Goal: Feedback & Contribution: Submit feedback/report problem

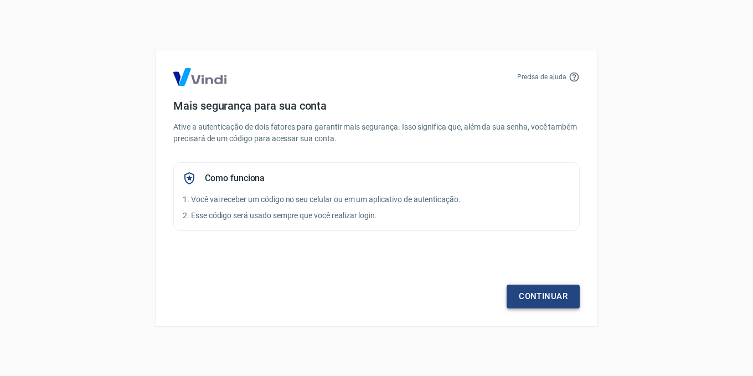
click at [533, 295] on link "Continuar" at bounding box center [542, 295] width 73 height 23
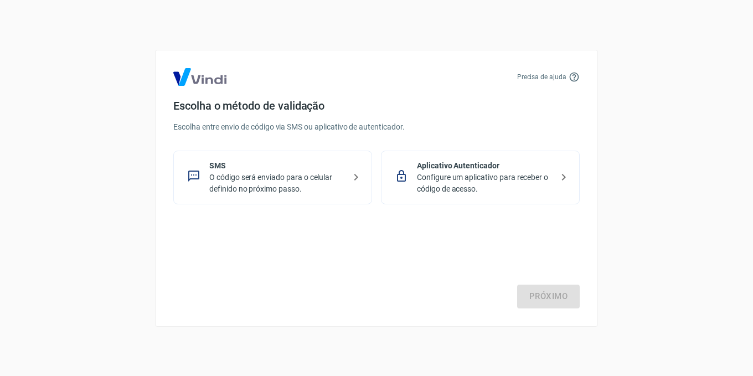
click at [341, 180] on p "O código será enviado para o celular definido no próximo passo." at bounding box center [277, 183] width 136 height 23
click at [518, 294] on link "Próximo" at bounding box center [548, 295] width 63 height 23
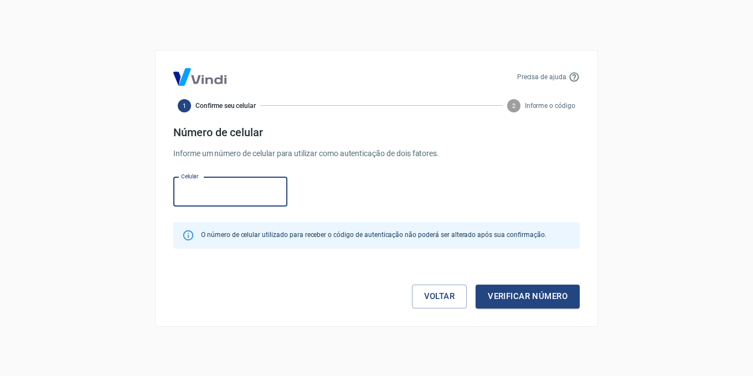
drag, startPoint x: 251, startPoint y: 201, endPoint x: 245, endPoint y: 195, distance: 8.6
click at [251, 201] on input "Celular" at bounding box center [230, 191] width 114 height 29
type input "(18) 99752-1959"
click at [523, 305] on button "Verificar número" at bounding box center [527, 295] width 104 height 23
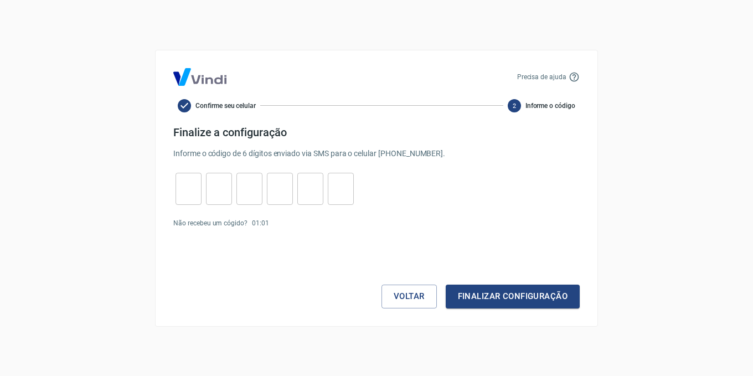
click at [221, 231] on form "Finalize a configuração Informe o código de 6 dígitos enviado via SMS para o ce…" at bounding box center [376, 217] width 406 height 183
click at [414, 309] on div "Precisa de ajuda Confirme seu celular 2 Informe o código Finalize a configuraçã…" at bounding box center [376, 188] width 443 height 277
click at [423, 294] on button "Voltar" at bounding box center [408, 295] width 55 height 23
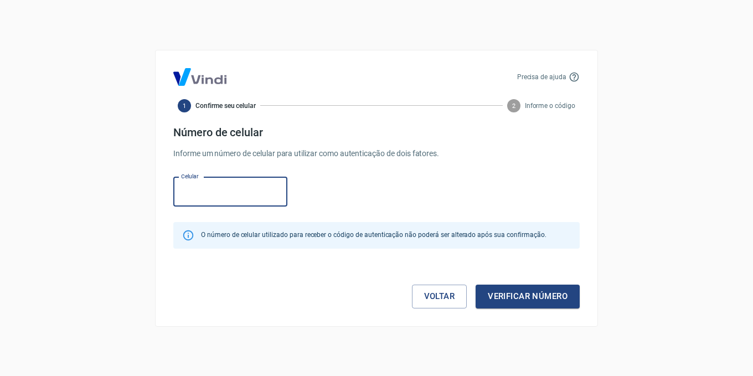
click at [224, 188] on input "Celular" at bounding box center [230, 191] width 114 height 29
type input "(55) 18997-8968"
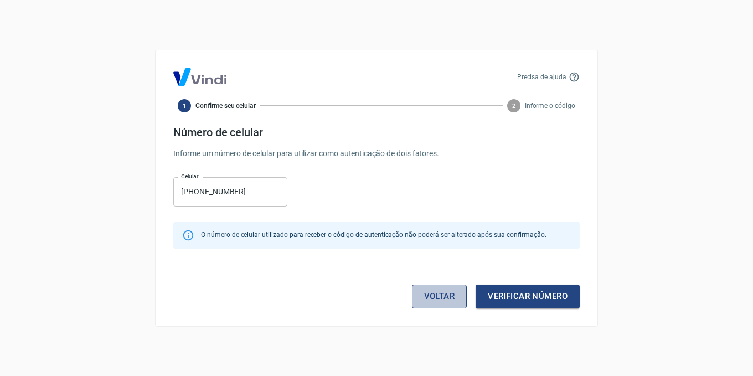
click at [437, 295] on link "Voltar" at bounding box center [439, 295] width 55 height 23
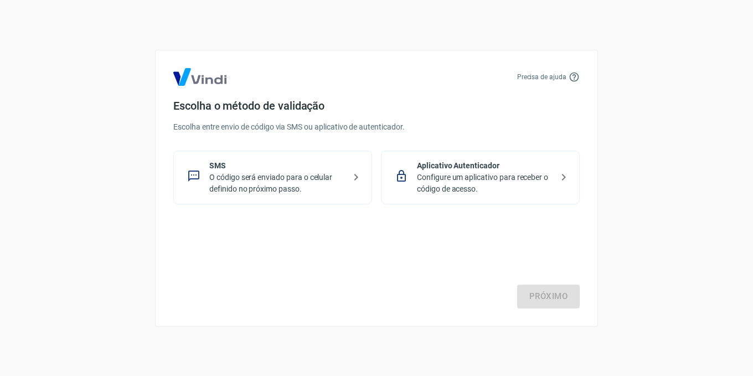
click at [466, 191] on p "Configure um aplicativo para receber o código de acesso." at bounding box center [485, 183] width 136 height 23
click at [533, 292] on link "Próximo" at bounding box center [548, 295] width 63 height 23
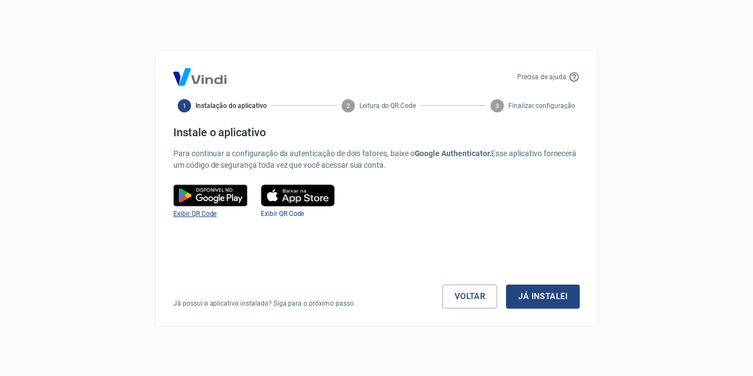
click at [212, 211] on span "Exibir QR Code" at bounding box center [194, 214] width 43 height 8
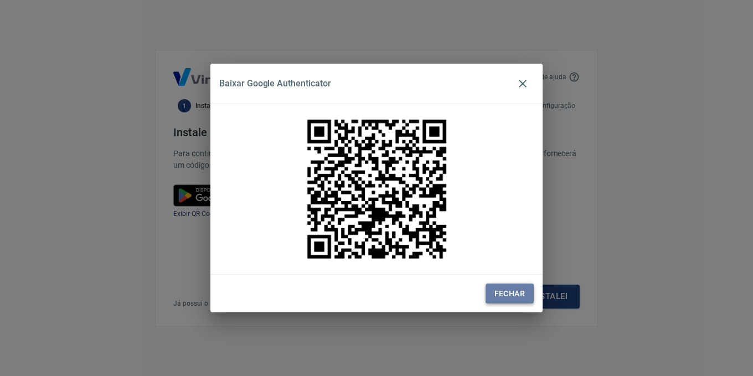
click at [506, 289] on button "Fechar" at bounding box center [509, 293] width 48 height 20
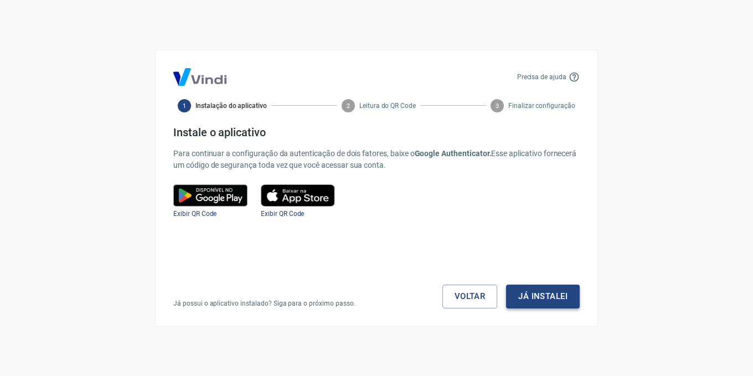
click at [538, 301] on button "Já instalei" at bounding box center [543, 295] width 74 height 23
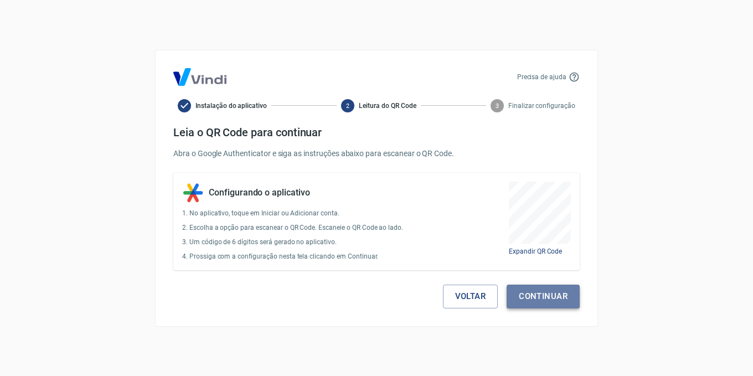
click at [537, 298] on button "Continuar" at bounding box center [542, 295] width 73 height 23
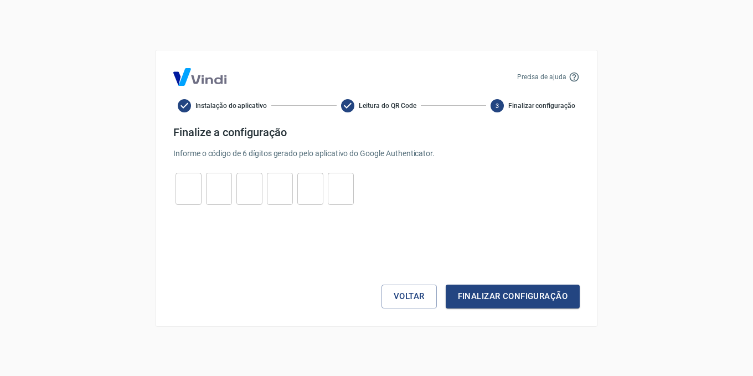
click at [192, 190] on input "tel" at bounding box center [188, 189] width 26 height 24
type input "1"
type input "5"
type input "1"
type input "8"
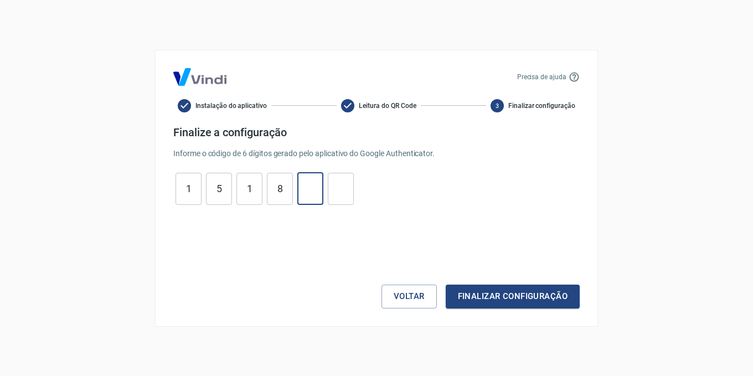
type input "5"
type input "9"
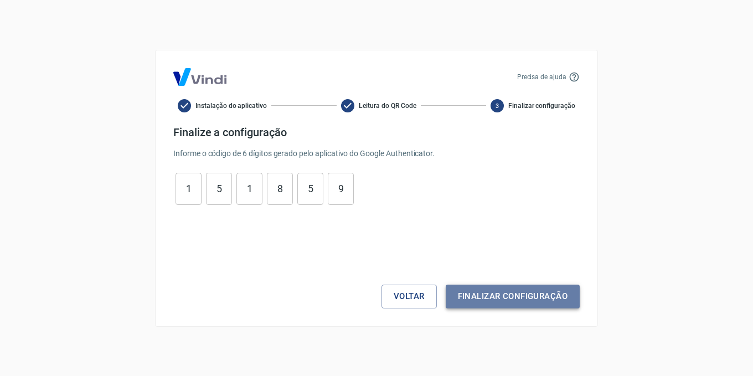
click at [520, 289] on button "Finalizar configuração" at bounding box center [512, 295] width 134 height 23
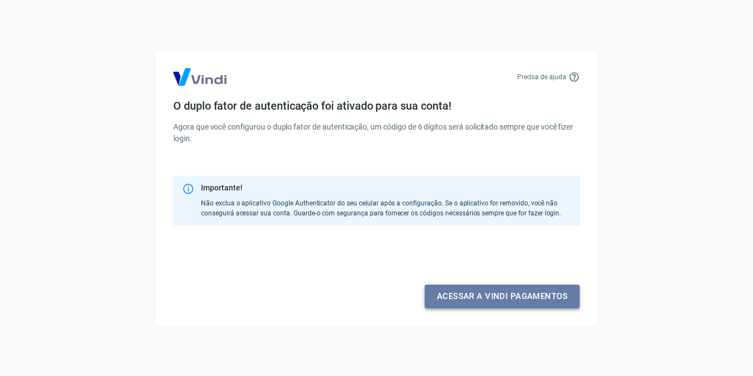
click at [459, 302] on link "Acessar a Vindi pagamentos" at bounding box center [501, 295] width 155 height 23
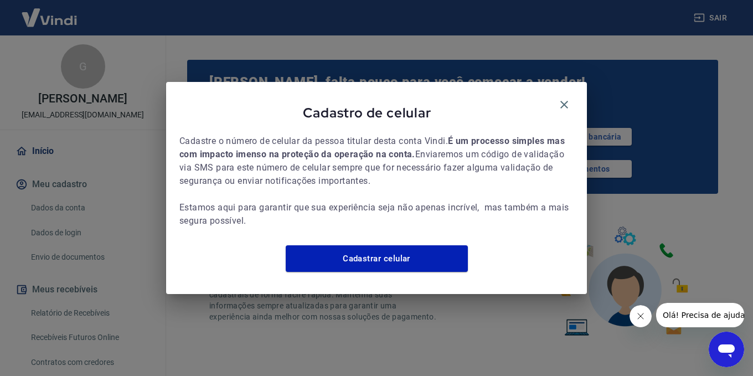
click at [393, 240] on div "Cadastro de celular Cadastre o número de celular da pessoa titular desta conta …" at bounding box center [376, 188] width 421 height 212
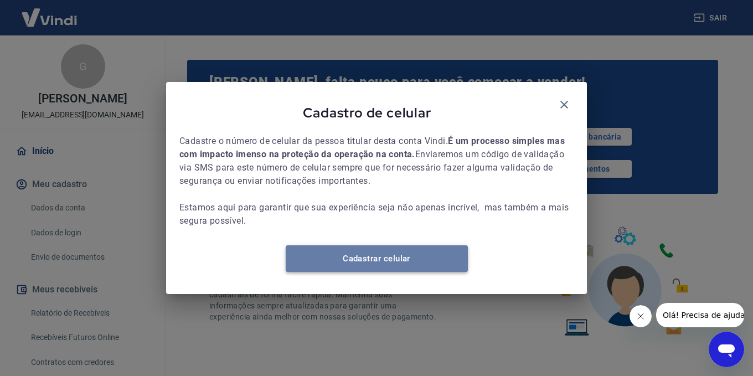
click at [406, 262] on link "Cadastrar celular" at bounding box center [377, 258] width 182 height 27
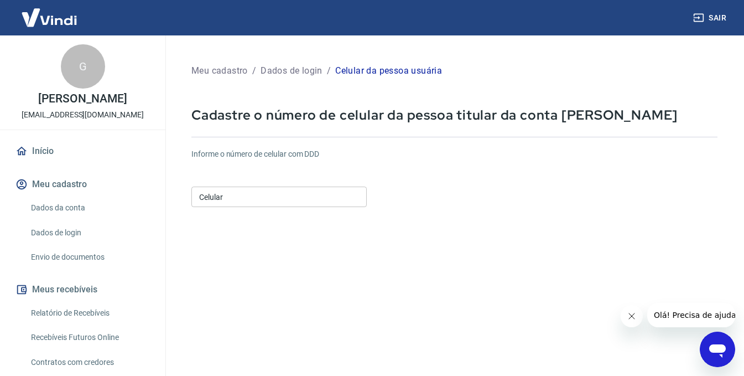
click at [284, 198] on input "Celular" at bounding box center [278, 196] width 175 height 20
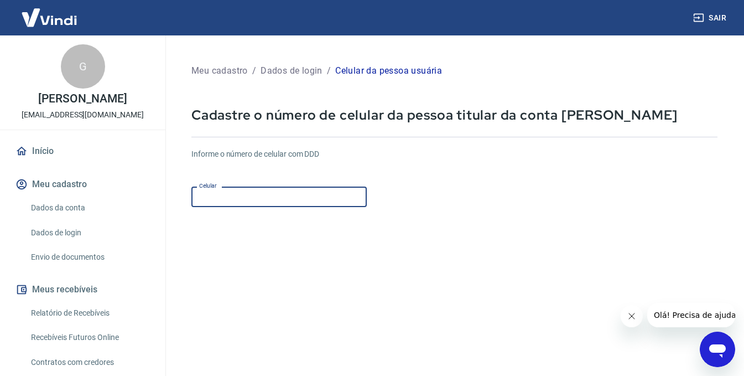
type input "[PHONE_NUMBER]"
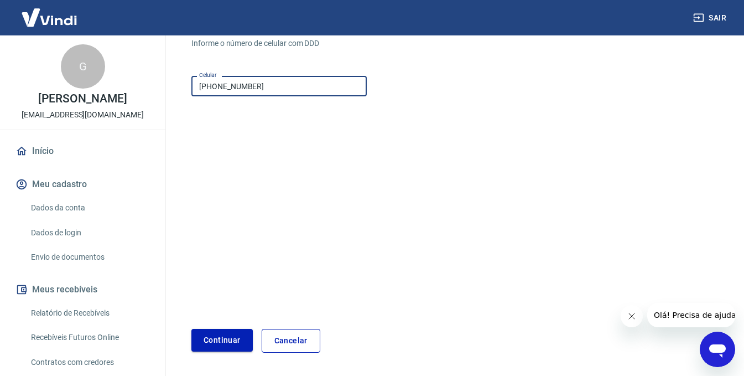
click at [234, 338] on button "Continuar" at bounding box center [221, 340] width 61 height 23
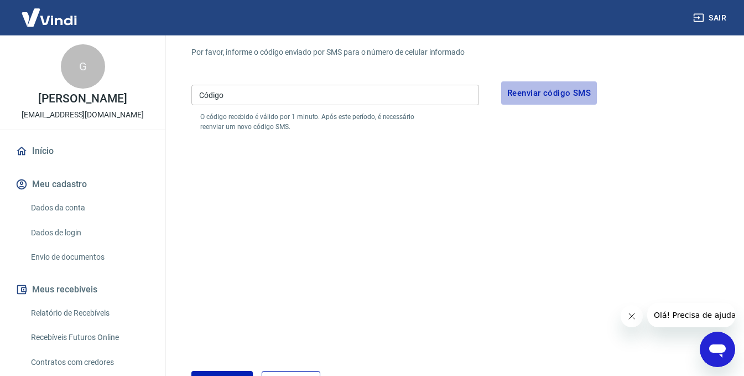
click at [517, 92] on button "Reenviar código SMS" at bounding box center [549, 92] width 96 height 23
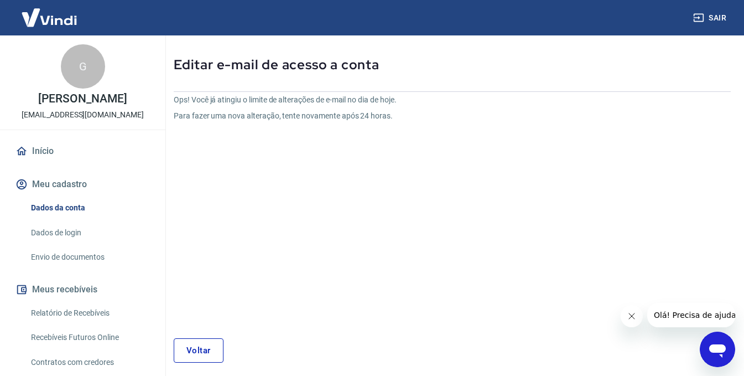
scroll to position [94, 0]
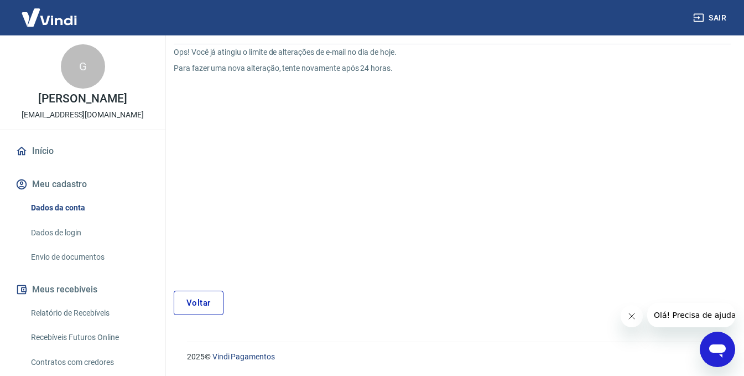
click at [217, 314] on link "Voltar" at bounding box center [199, 303] width 50 height 24
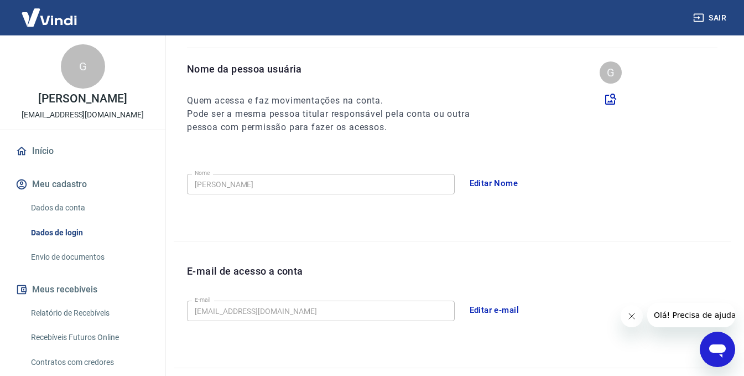
scroll to position [295, 0]
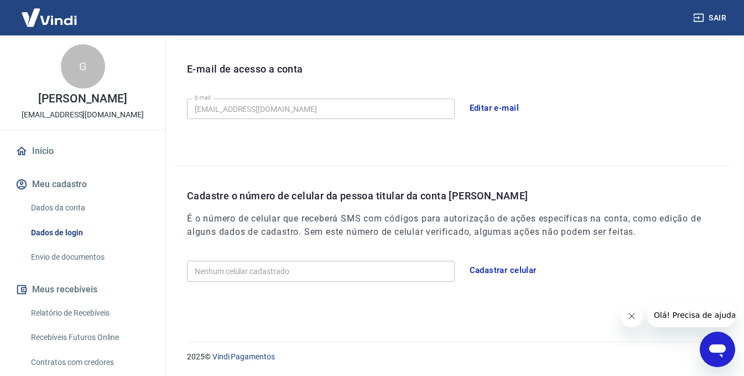
click at [537, 269] on button "Cadastrar celular" at bounding box center [503, 269] width 79 height 23
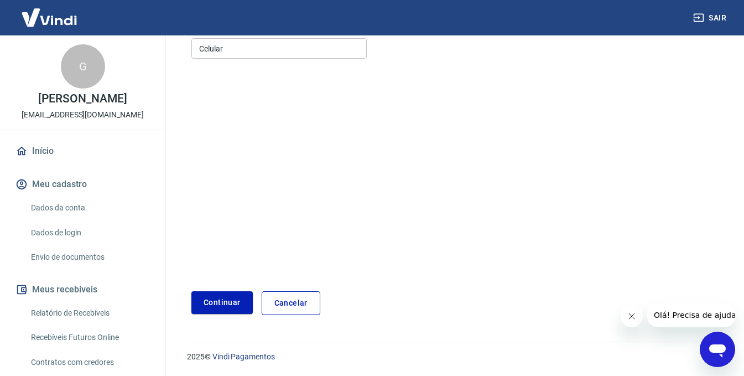
scroll to position [148, 0]
click at [210, 56] on input "Celular" at bounding box center [278, 48] width 175 height 20
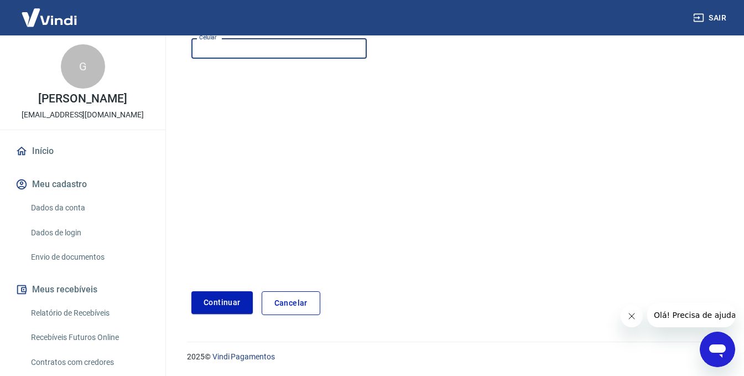
type input "[PHONE_NUMBER]"
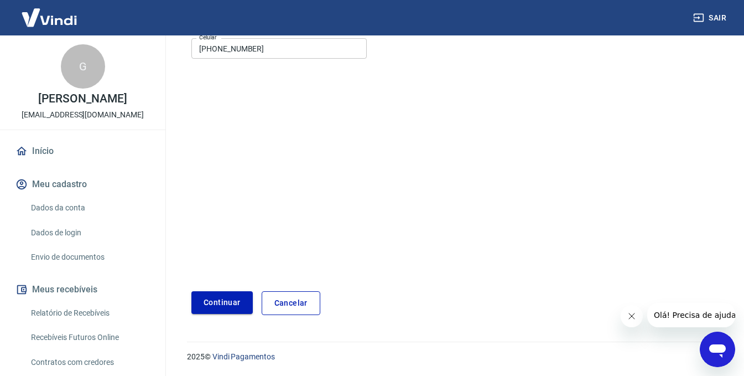
drag, startPoint x: 217, startPoint y: 317, endPoint x: 237, endPoint y: 299, distance: 25.9
click at [217, 317] on div "Meu cadastro / Dados de login / Celular da pessoa usuária Cadastre o número de …" at bounding box center [454, 114] width 553 height 428
click at [237, 299] on button "Continuar" at bounding box center [221, 302] width 61 height 23
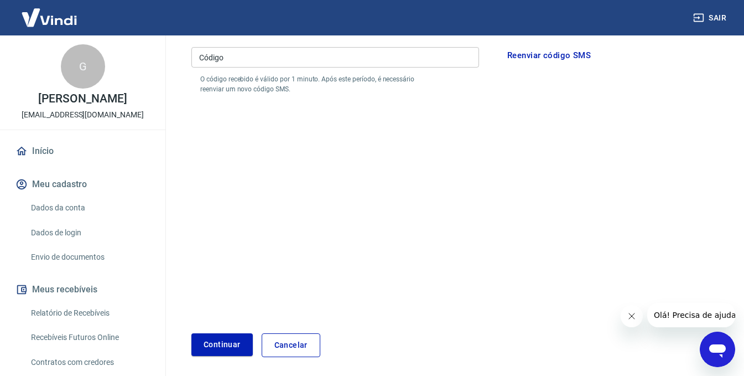
click at [340, 66] on input "Código" at bounding box center [335, 57] width 288 height 20
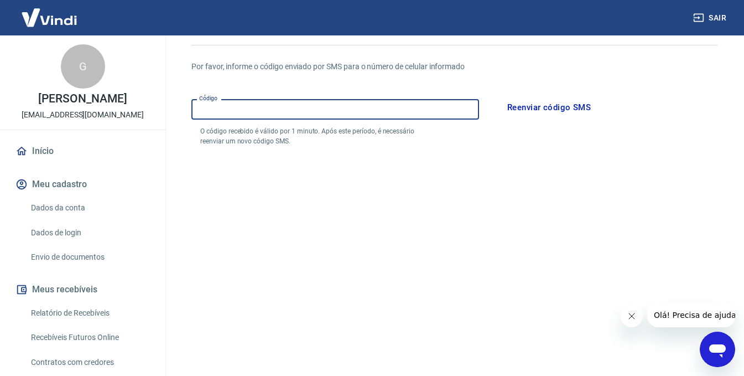
scroll to position [93, 0]
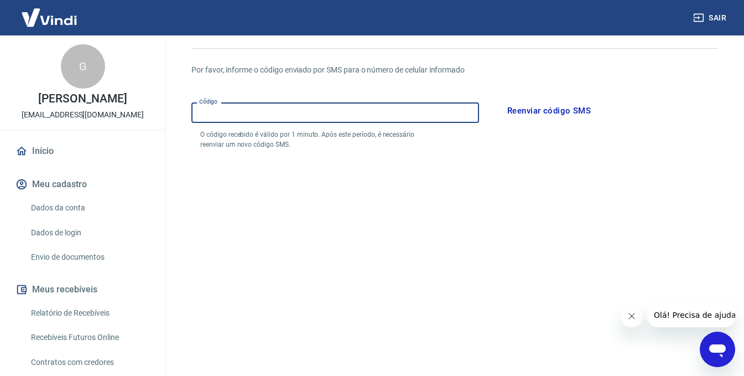
click at [544, 101] on button "Reenviar código SMS" at bounding box center [549, 110] width 96 height 23
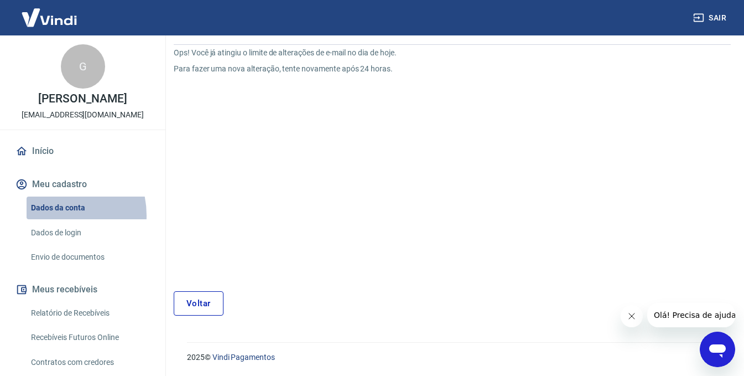
click at [52, 215] on link "Dados da conta" at bounding box center [90, 207] width 126 height 23
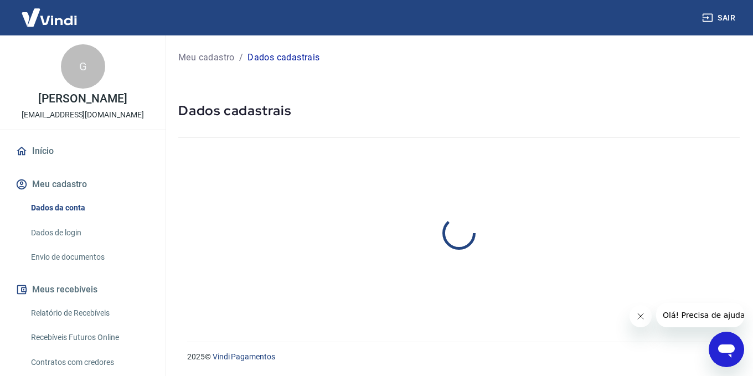
click at [53, 229] on link "Dados de login" at bounding box center [90, 232] width 126 height 23
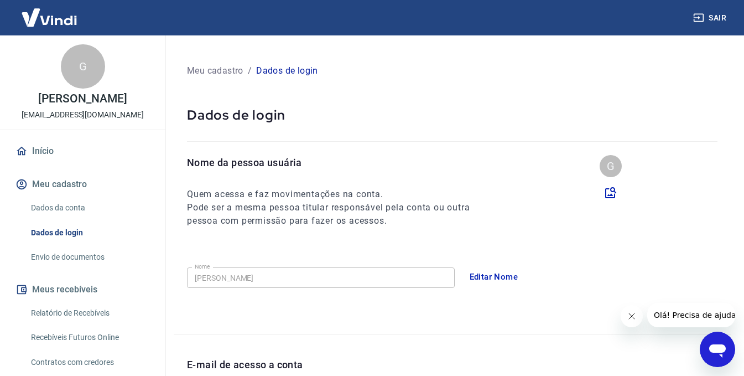
scroll to position [55, 0]
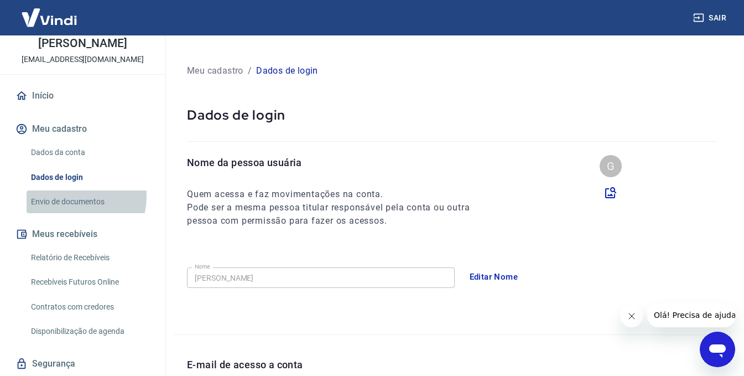
click at [75, 196] on link "Envio de documentos" at bounding box center [90, 201] width 126 height 23
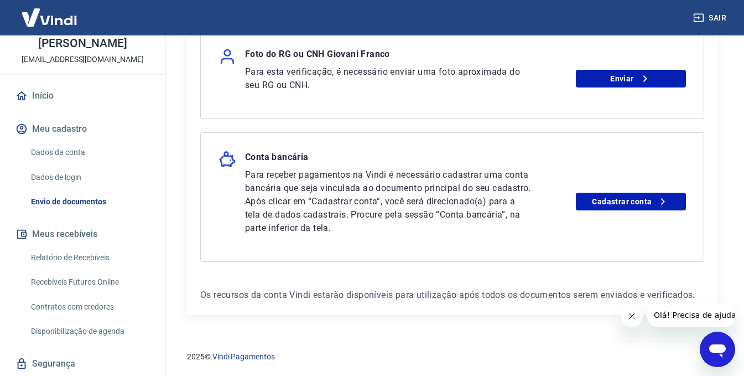
scroll to position [281, 0]
click at [68, 154] on link "Dados da conta" at bounding box center [90, 152] width 126 height 23
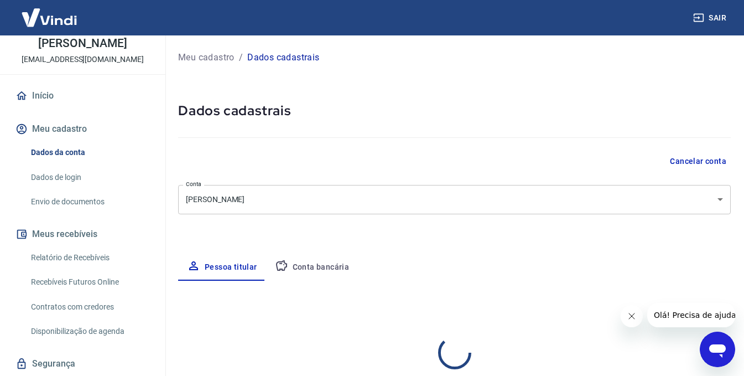
select select "PR"
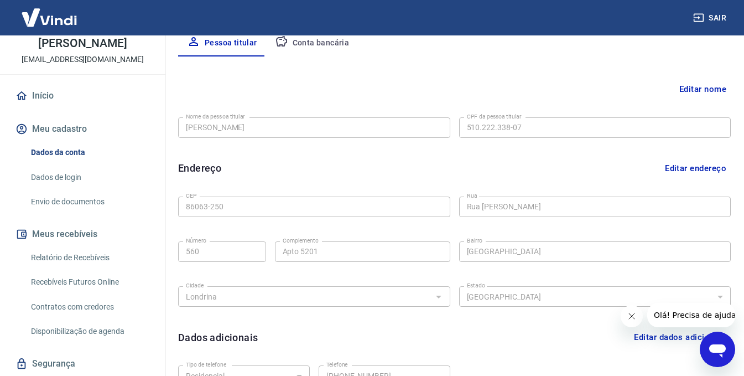
scroll to position [222, 0]
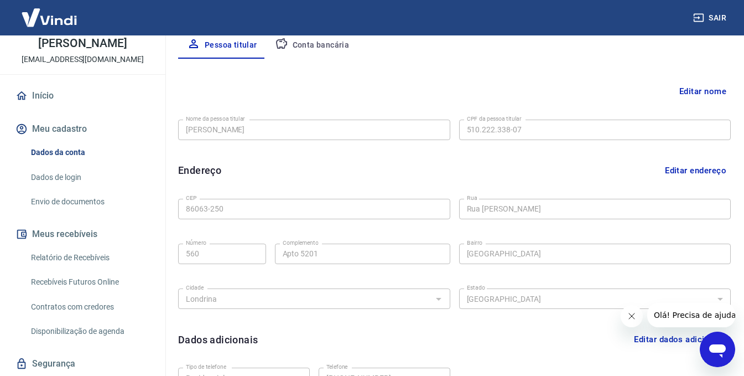
click at [676, 168] on button "Editar endereço" at bounding box center [696, 170] width 70 height 21
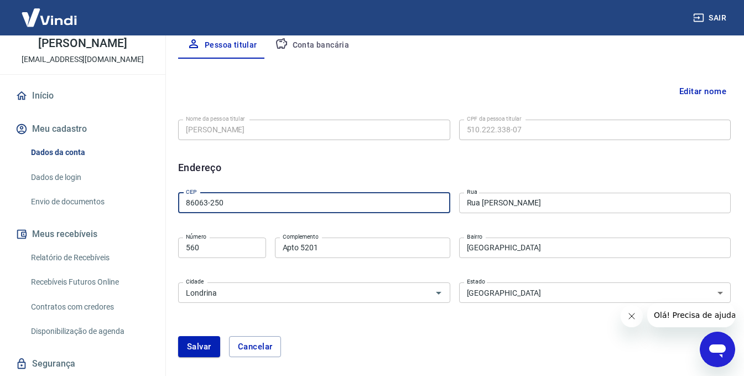
drag, startPoint x: 407, startPoint y: 195, endPoint x: 0, endPoint y: 206, distance: 407.4
type input "19800-062"
select select "SP"
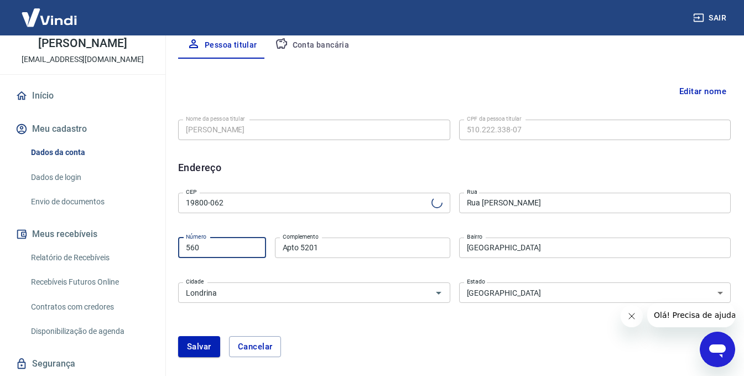
drag, startPoint x: 237, startPoint y: 245, endPoint x: 128, endPoint y: 241, distance: 109.1
type input "Rua Capitão Assis"
type input "Centro"
type input "Assis"
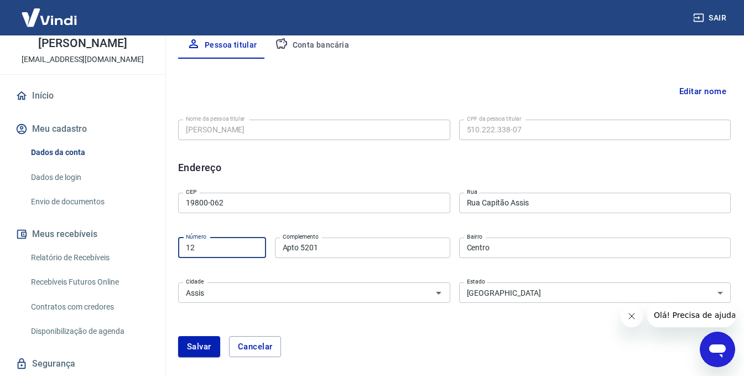
type input "1251"
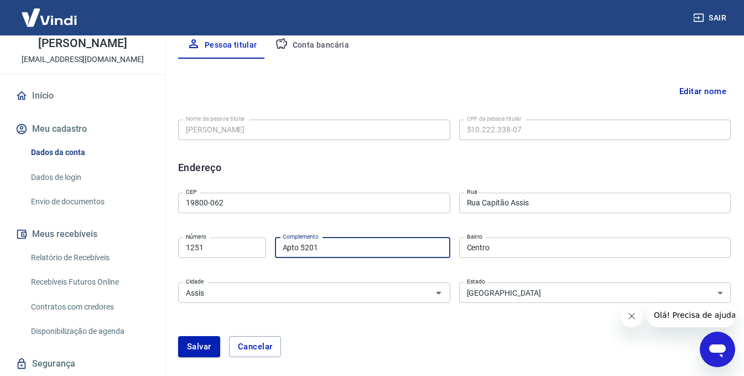
drag, startPoint x: 351, startPoint y: 247, endPoint x: 300, endPoint y: 247, distance: 50.9
click at [300, 247] on input "Apto 5201" at bounding box center [362, 247] width 175 height 20
type input "Apto 101"
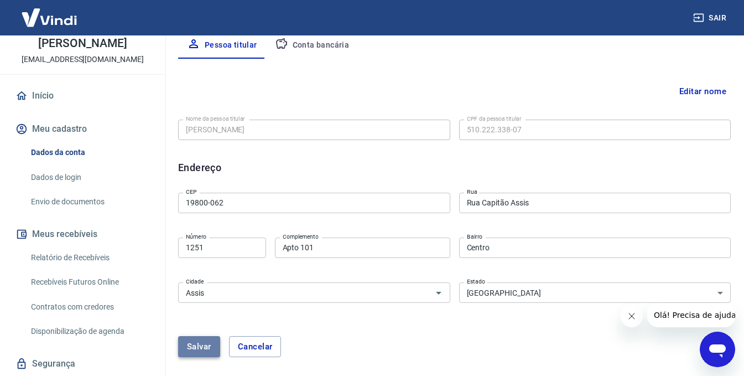
click at [204, 339] on button "Salvar" at bounding box center [199, 346] width 42 height 21
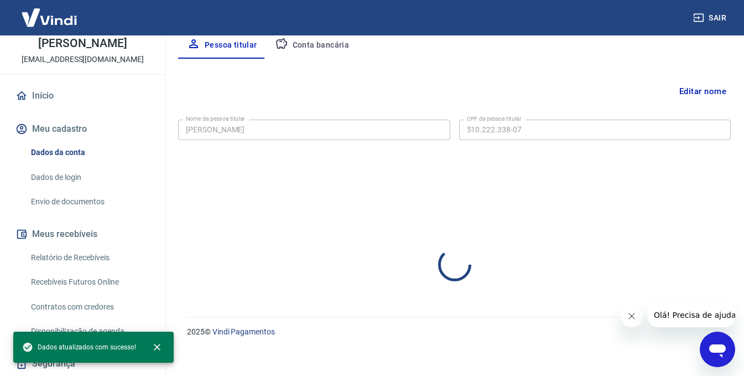
select select "SP"
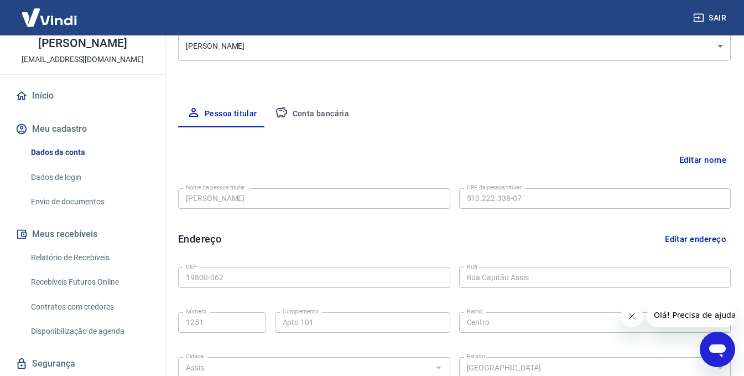
scroll to position [56, 0]
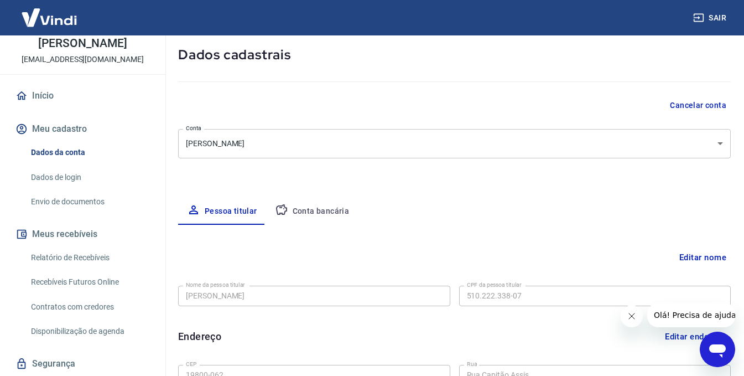
click at [51, 175] on link "Dados de login" at bounding box center [90, 177] width 126 height 23
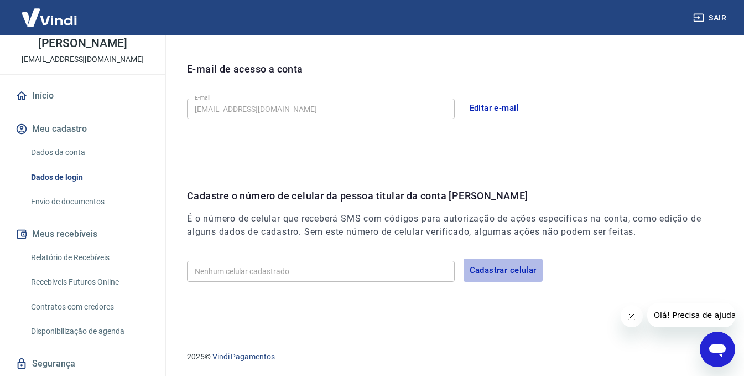
click at [492, 265] on button "Cadastrar celular" at bounding box center [503, 269] width 79 height 23
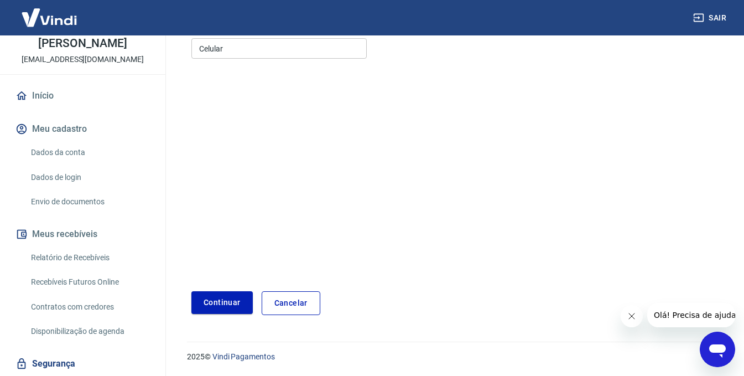
scroll to position [148, 0]
click at [245, 50] on input "Celular" at bounding box center [278, 48] width 175 height 20
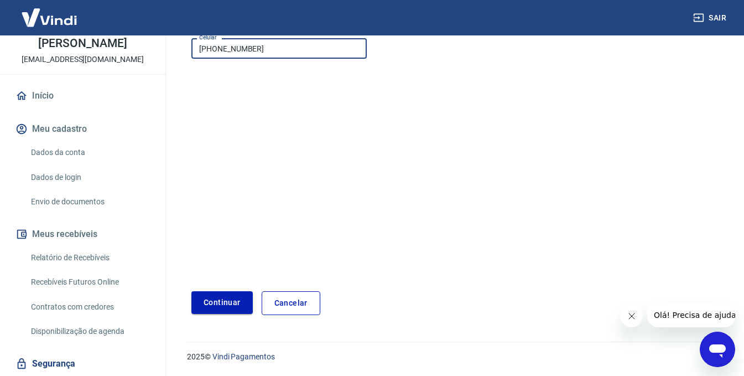
click at [231, 307] on button "Continuar" at bounding box center [221, 302] width 61 height 23
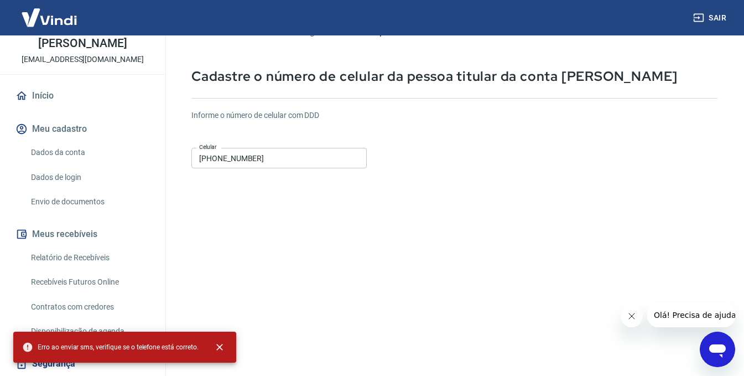
scroll to position [38, 0]
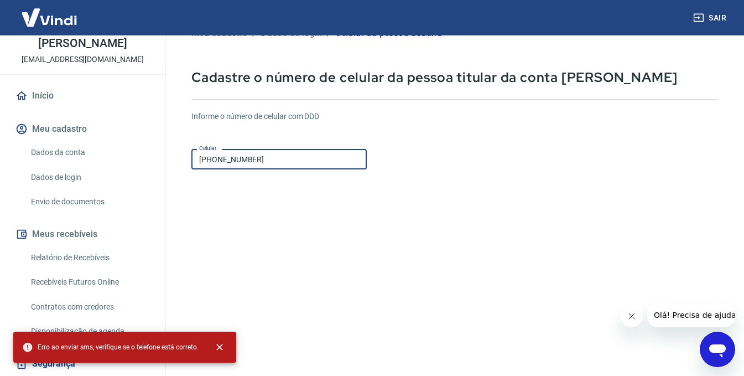
click at [308, 161] on input "[PHONE_NUMBER]" at bounding box center [278, 159] width 175 height 20
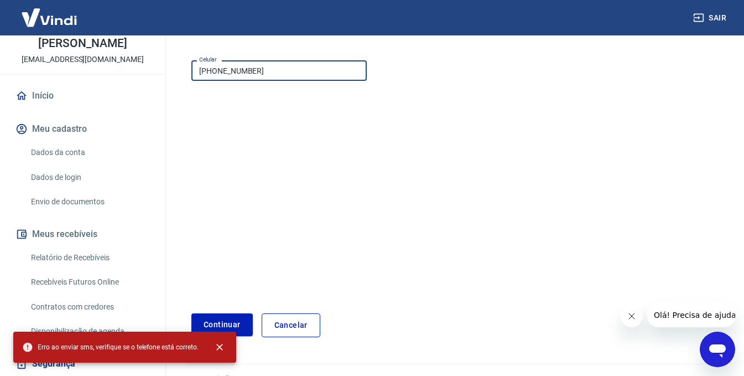
scroll to position [148, 0]
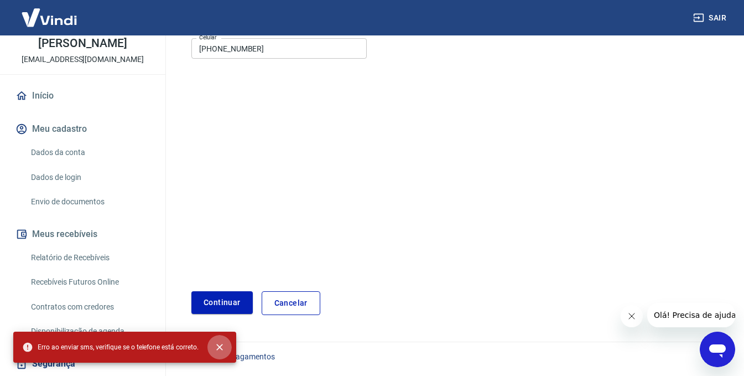
click at [224, 342] on icon "close" at bounding box center [219, 346] width 11 height 11
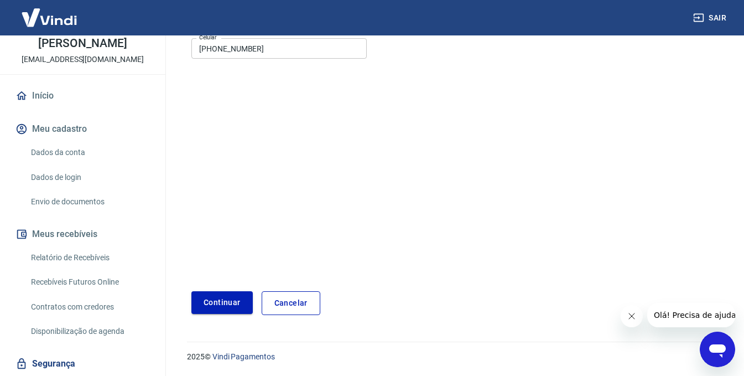
click at [217, 301] on button "Continuar" at bounding box center [221, 302] width 61 height 23
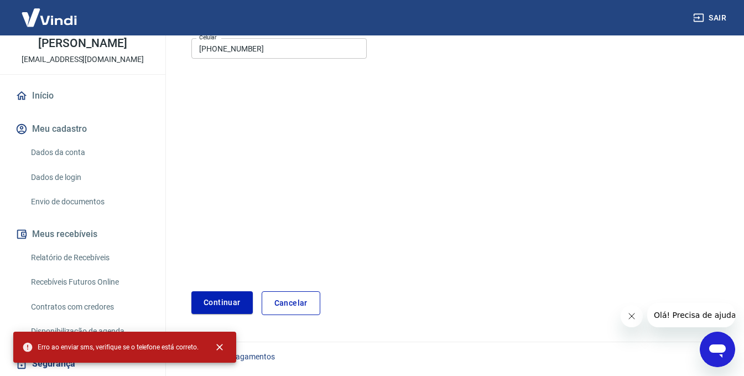
scroll to position [0, 0]
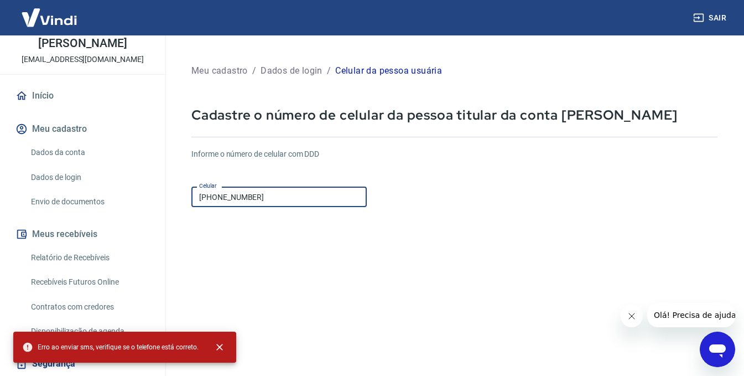
click at [192, 199] on input "[PHONE_NUMBER]" at bounding box center [278, 196] width 175 height 20
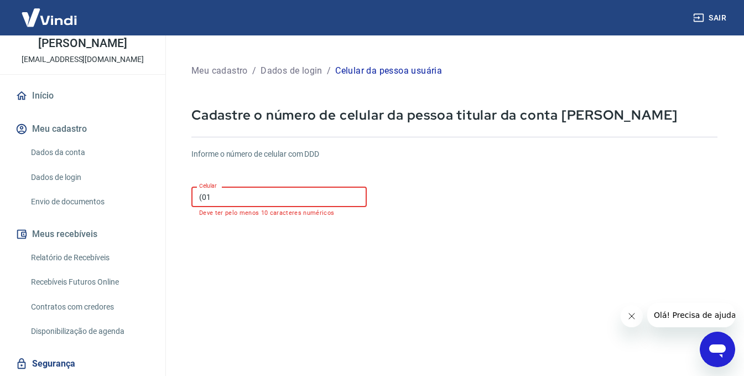
type input "(0"
type input "[PHONE_NUMBER]"
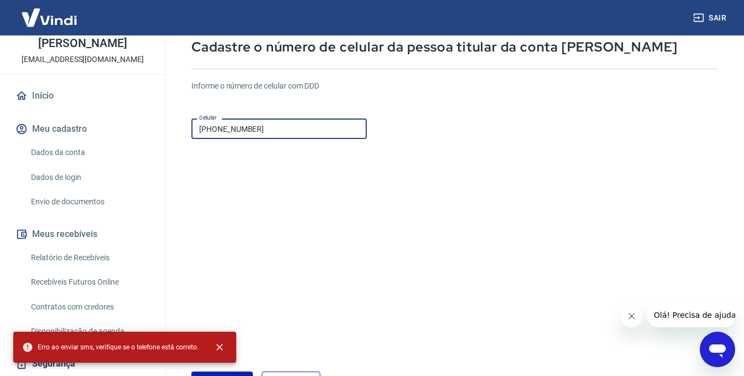
scroll to position [111, 0]
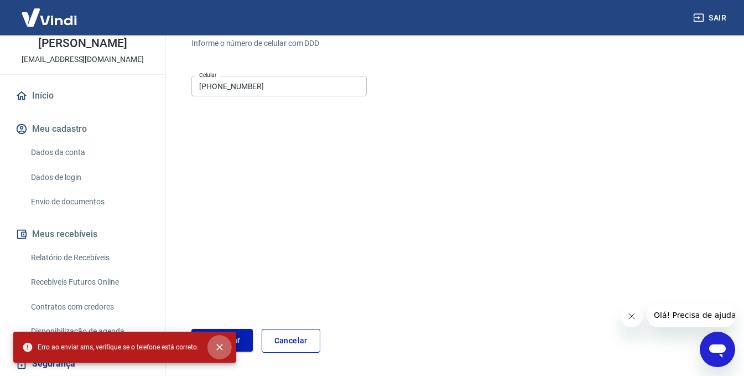
click at [226, 338] on button "close" at bounding box center [220, 347] width 24 height 24
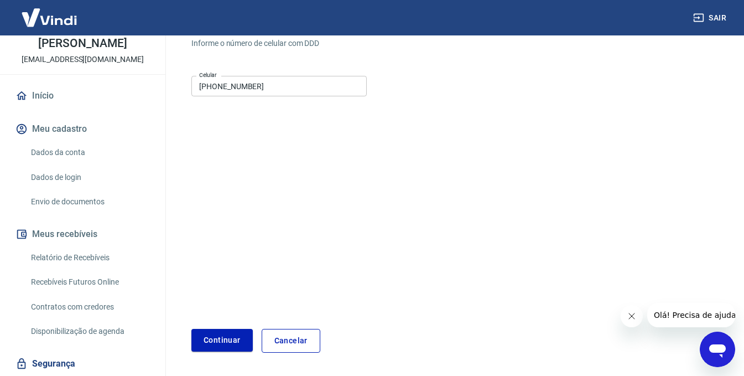
click at [278, 346] on link "Cancelar" at bounding box center [291, 341] width 59 height 24
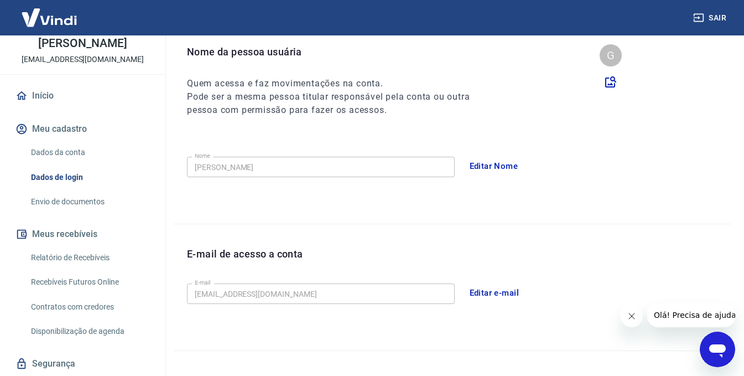
scroll to position [258, 0]
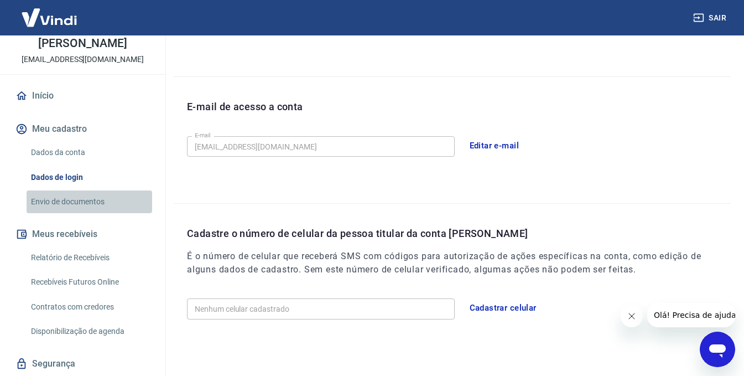
click at [92, 196] on link "Envio de documentos" at bounding box center [90, 201] width 126 height 23
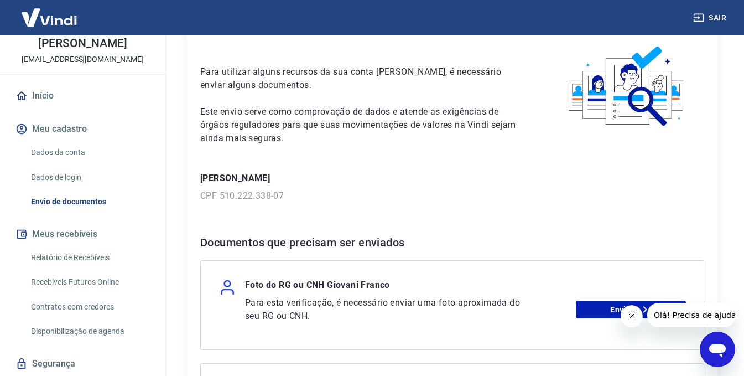
scroll to position [166, 0]
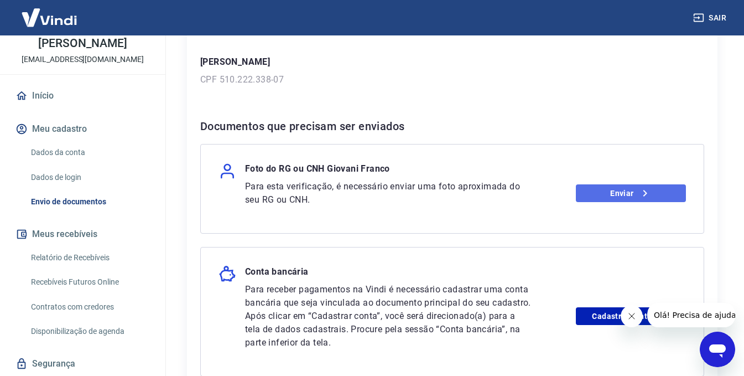
click at [605, 188] on link "Enviar" at bounding box center [631, 193] width 110 height 18
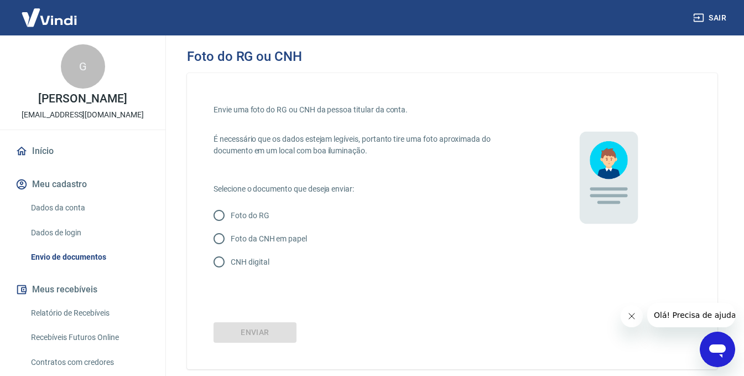
click at [248, 252] on label "CNH digital" at bounding box center [362, 261] width 309 height 23
click at [231, 252] on input "CNH digital" at bounding box center [219, 261] width 23 height 23
radio input "true"
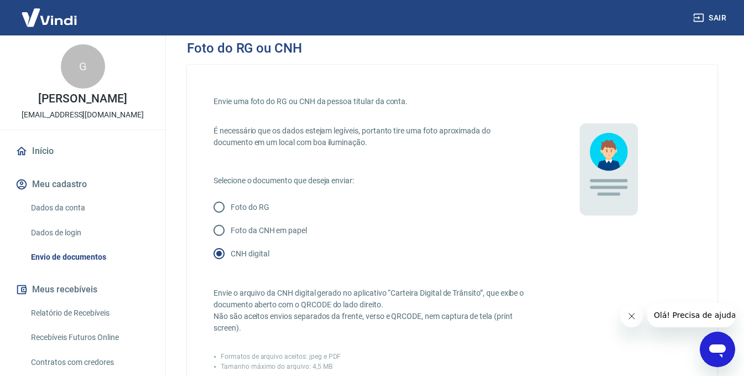
scroll to position [221, 0]
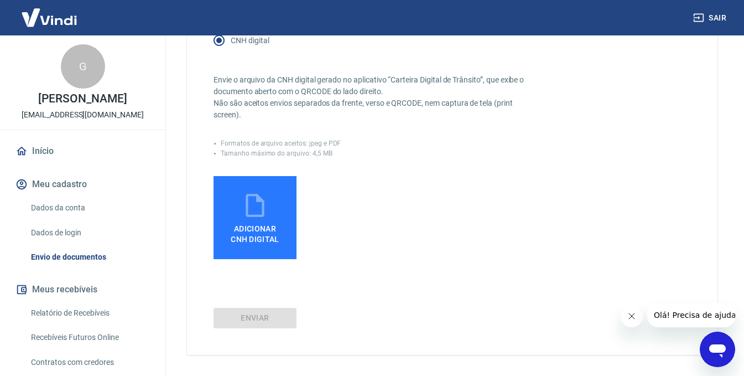
click at [276, 233] on span "Adicionar CNH Digital" at bounding box center [255, 234] width 49 height 20
click at [0, 0] on input "Adicionar CNH Digital" at bounding box center [0, 0] width 0 height 0
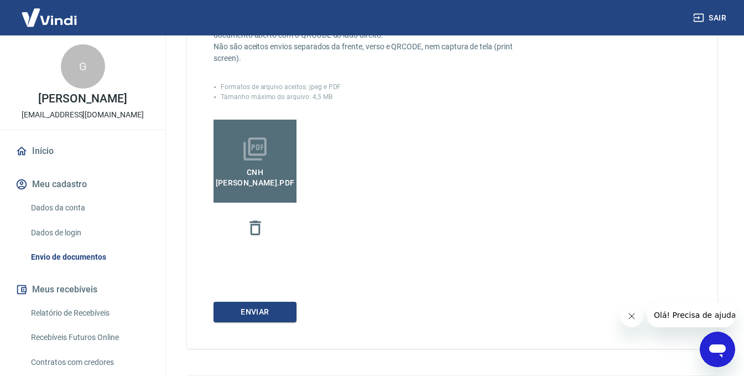
scroll to position [312, 0]
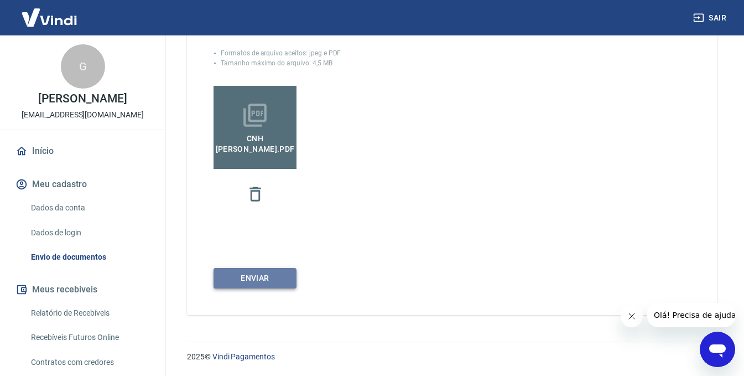
click at [264, 274] on button "Enviar" at bounding box center [255, 278] width 83 height 20
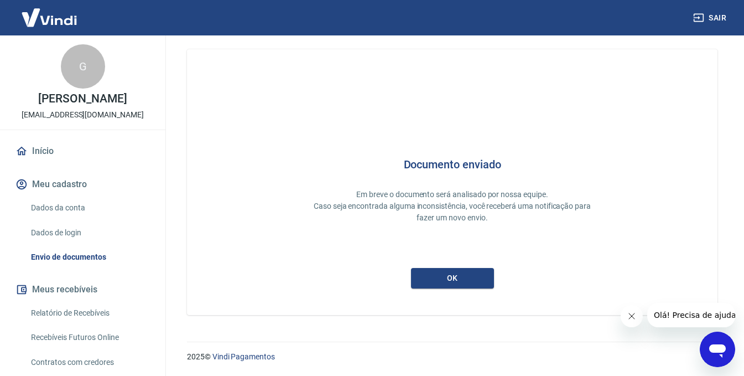
scroll to position [8, 0]
click at [458, 266] on div "Documento enviado Em breve o documento será analisado por nossa equipe. Caso se…" at bounding box center [453, 182] width 478 height 212
click at [457, 278] on button "ok" at bounding box center [452, 278] width 83 height 20
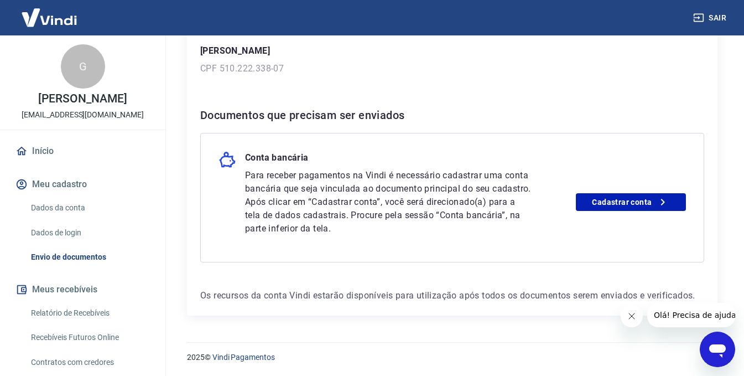
scroll to position [178, 0]
click at [641, 194] on link "Cadastrar conta" at bounding box center [631, 202] width 110 height 18
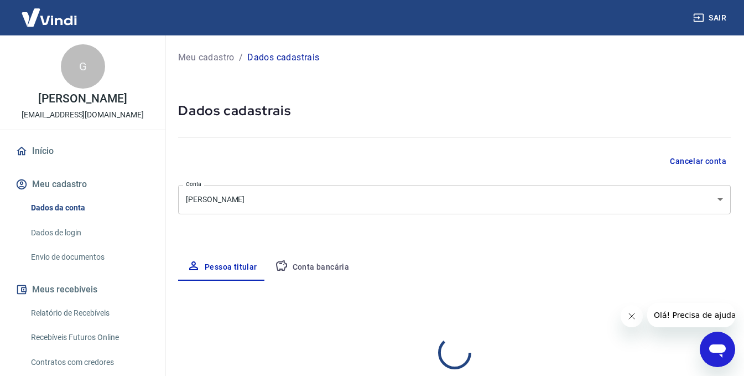
select select "SP"
type input "510.222.338-07"
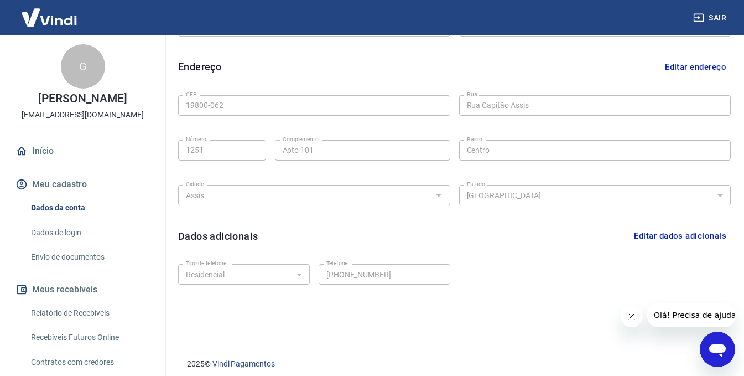
scroll to position [333, 0]
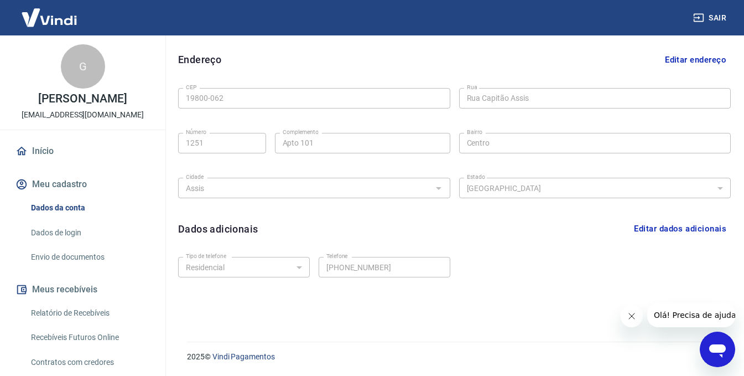
click at [82, 260] on link "Envio de documentos" at bounding box center [90, 257] width 126 height 23
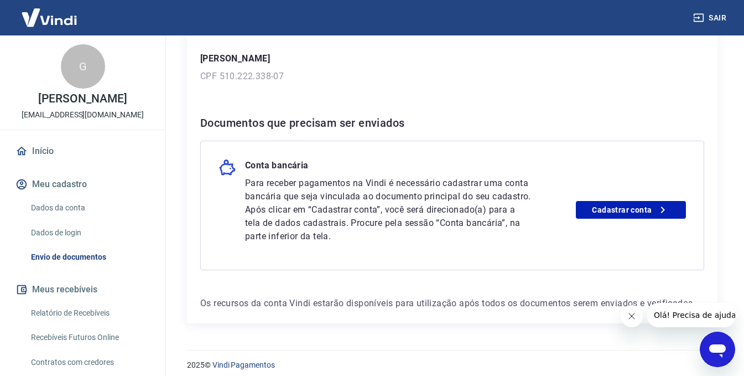
scroll to position [178, 0]
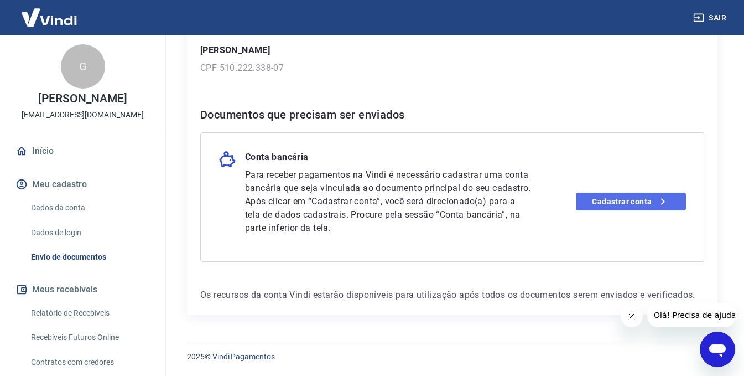
click at [604, 210] on link "Cadastrar conta" at bounding box center [631, 202] width 110 height 18
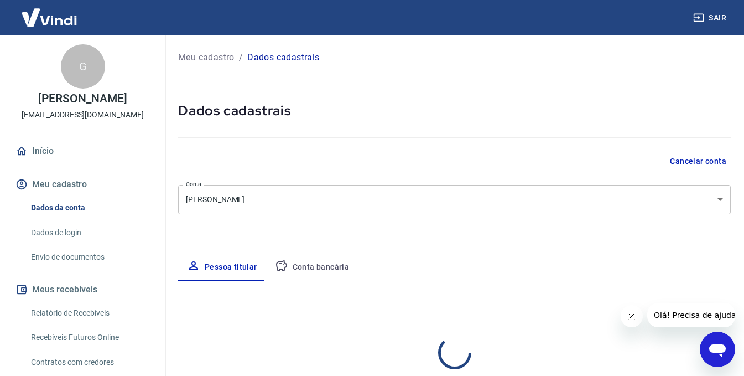
select select "SP"
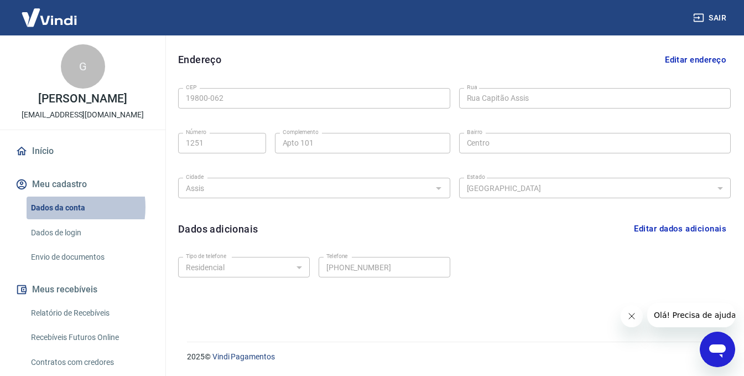
click at [56, 207] on link "Dados da conta" at bounding box center [90, 207] width 126 height 23
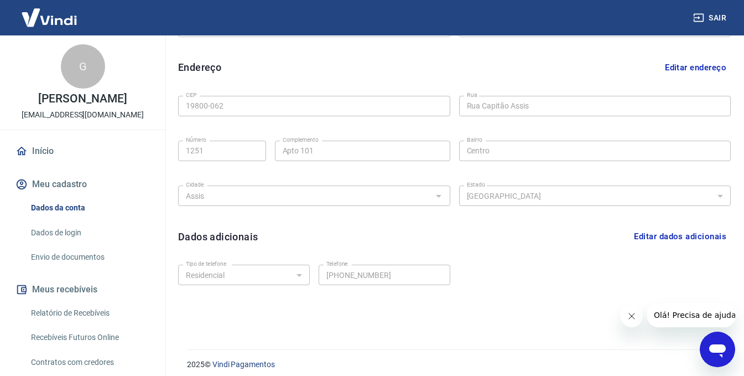
scroll to position [111, 0]
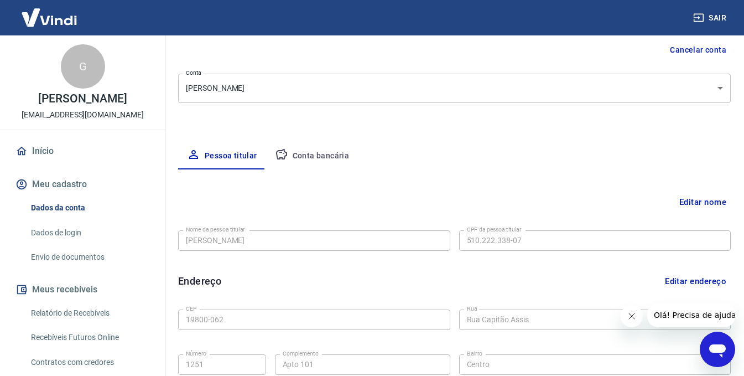
click at [324, 162] on button "Conta bancária" at bounding box center [312, 156] width 92 height 27
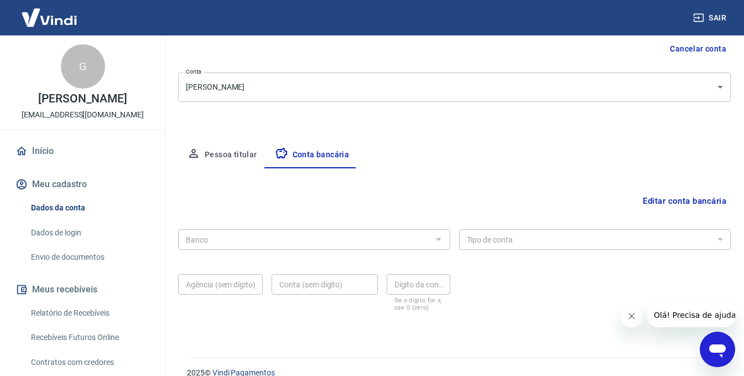
scroll to position [128, 0]
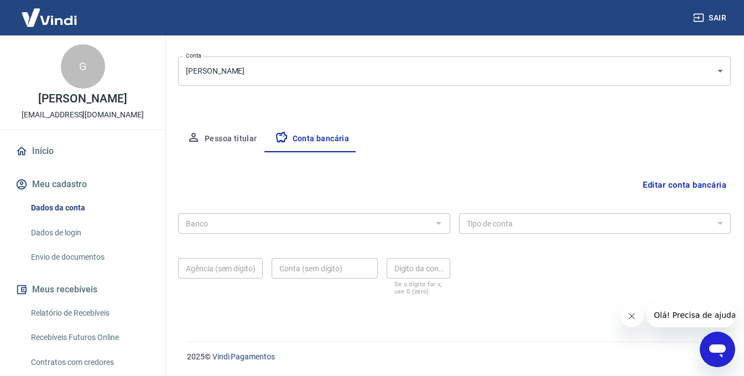
click at [403, 236] on div "Banco Banco Tipo de conta Conta Corrente Conta Poupança Tipo de conta Agência (…" at bounding box center [454, 253] width 553 height 89
click at [410, 231] on div "Banco" at bounding box center [314, 223] width 272 height 20
click at [693, 180] on button "Editar conta bancária" at bounding box center [685, 184] width 92 height 21
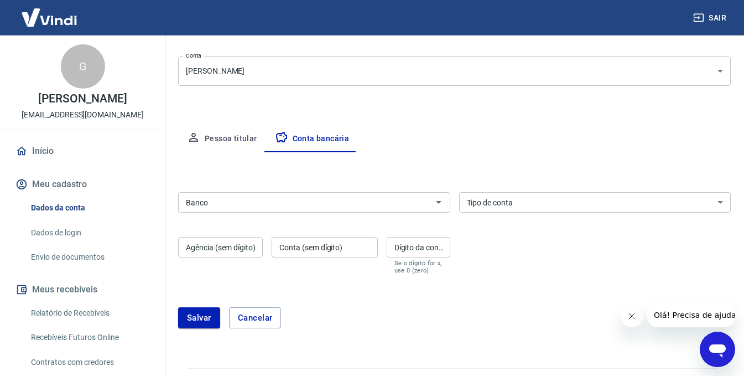
scroll to position [151, 0]
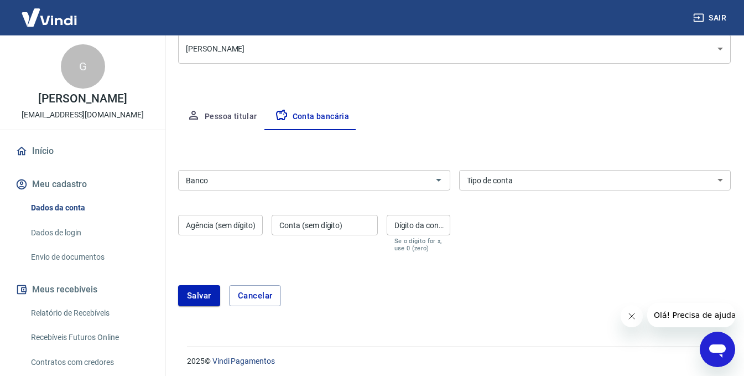
click at [375, 181] on input "Banco" at bounding box center [304, 180] width 247 height 14
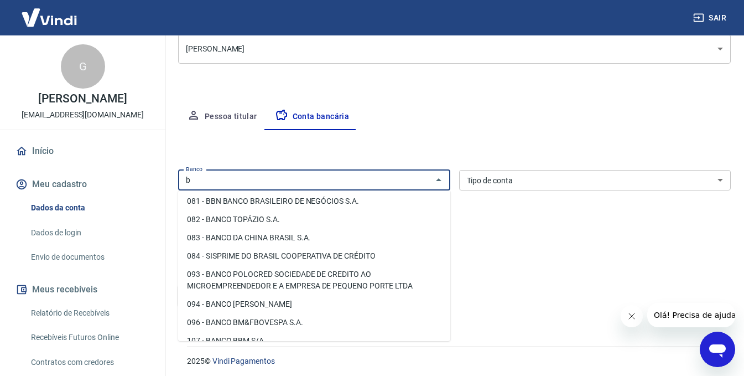
scroll to position [0, 0]
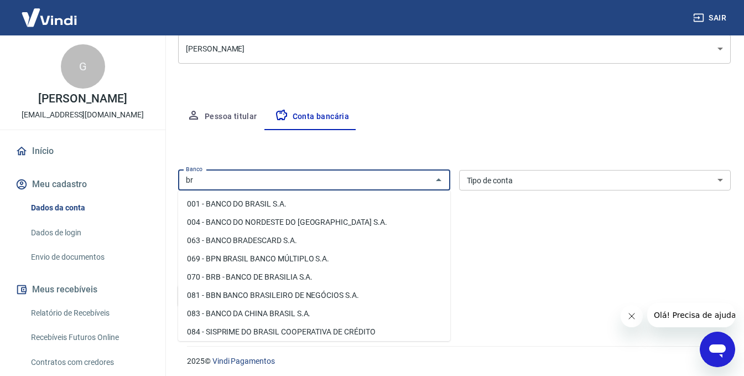
type input "b"
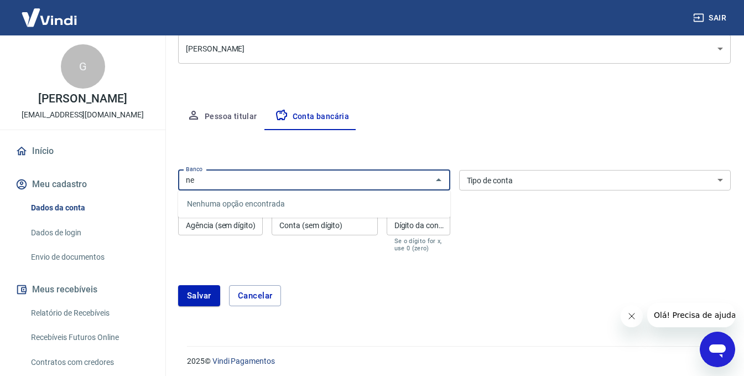
type input "n"
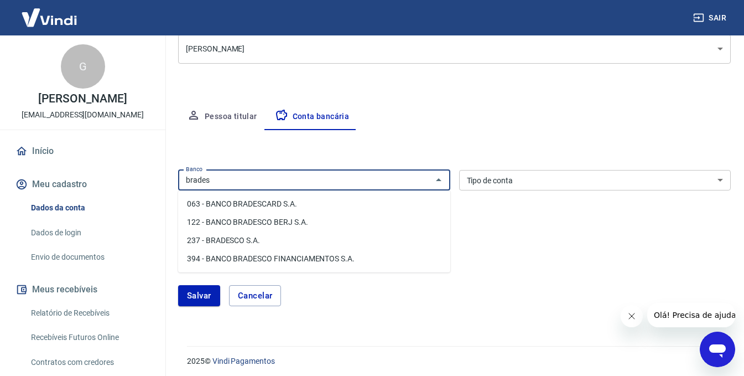
click at [277, 243] on li "237 - BRADESCO S.A." at bounding box center [314, 240] width 272 height 18
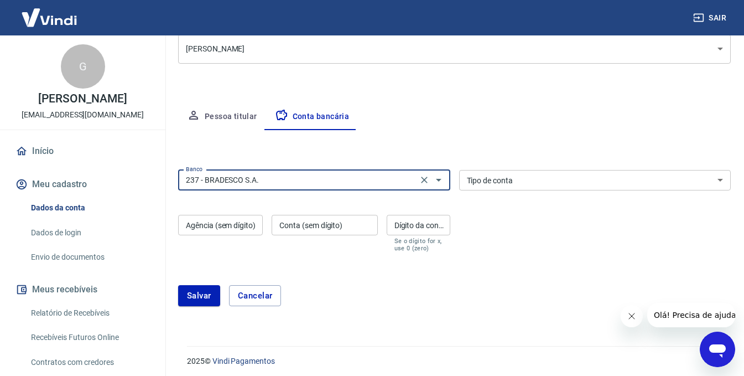
type input "237 - BRADESCO S.A."
click at [211, 235] on input "Agência (sem dígito)" at bounding box center [220, 225] width 85 height 20
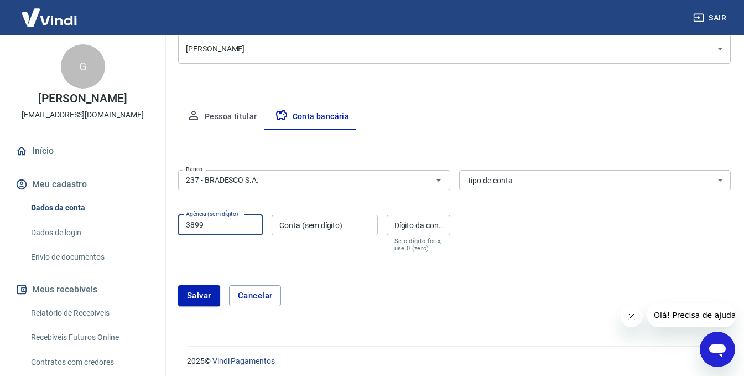
type input "3899"
click at [332, 220] on input "Conta (sem dígito)" at bounding box center [325, 225] width 106 height 20
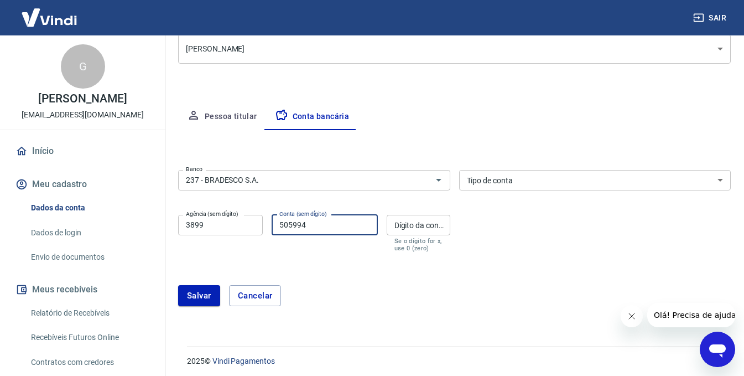
type input "505994"
click at [434, 227] on input "Dígito da conta" at bounding box center [419, 225] width 64 height 20
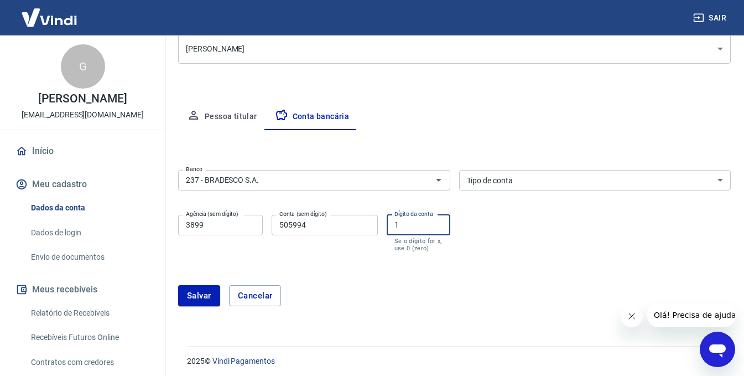
type input "1"
click at [621, 183] on select "Conta Corrente Conta Poupança" at bounding box center [595, 180] width 272 height 20
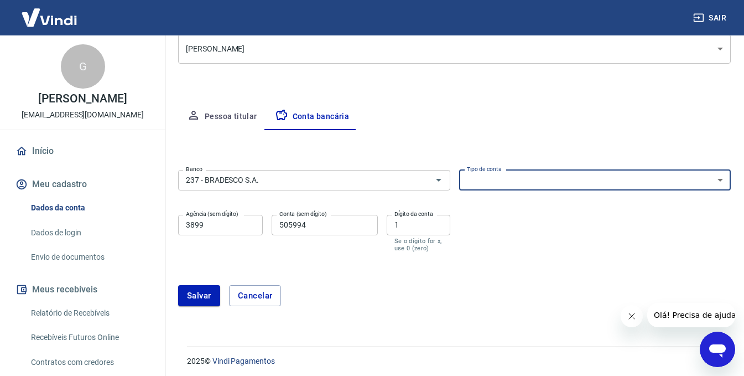
select select "1"
click at [459, 170] on select "Conta Corrente Conta Poupança" at bounding box center [595, 180] width 272 height 20
click at [463, 295] on div "Salvar Cancelar" at bounding box center [454, 295] width 553 height 21
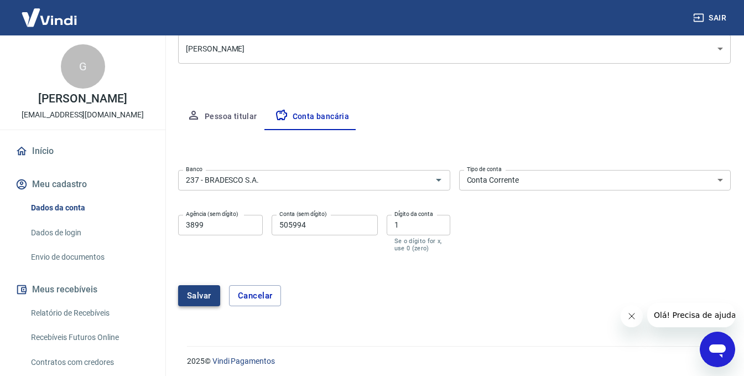
click at [201, 297] on button "Salvar" at bounding box center [199, 295] width 42 height 21
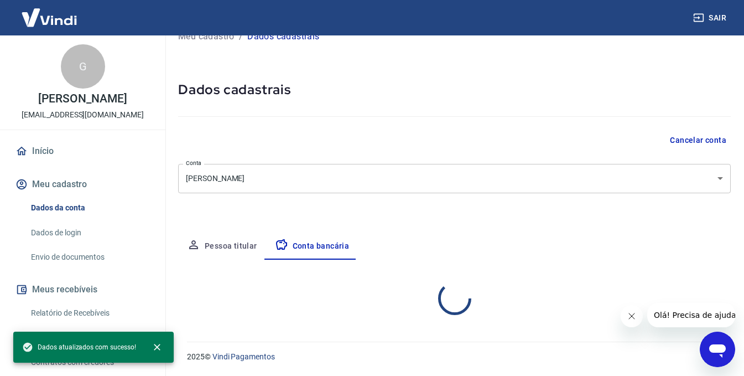
scroll to position [128, 0]
select select "1"
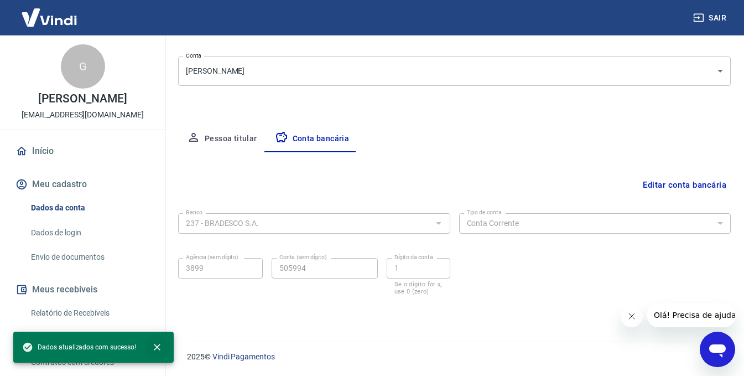
click at [158, 348] on icon "close" at bounding box center [157, 346] width 11 height 11
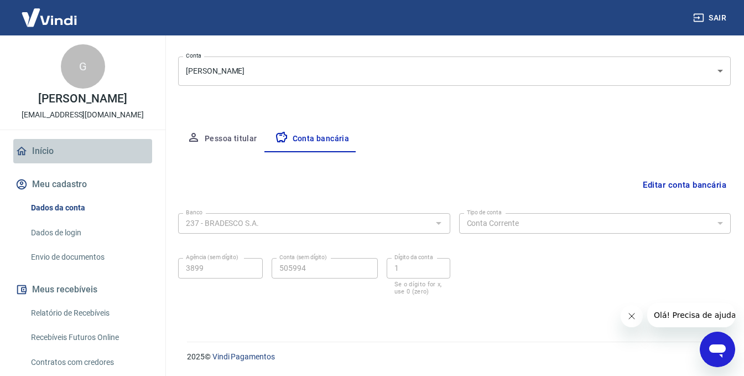
click at [98, 153] on link "Início" at bounding box center [82, 151] width 139 height 24
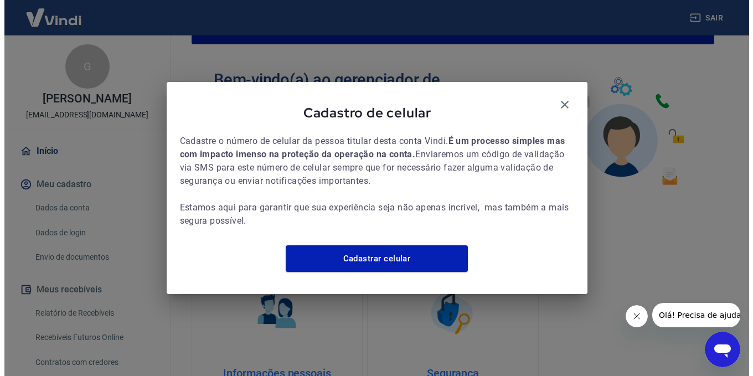
scroll to position [612, 0]
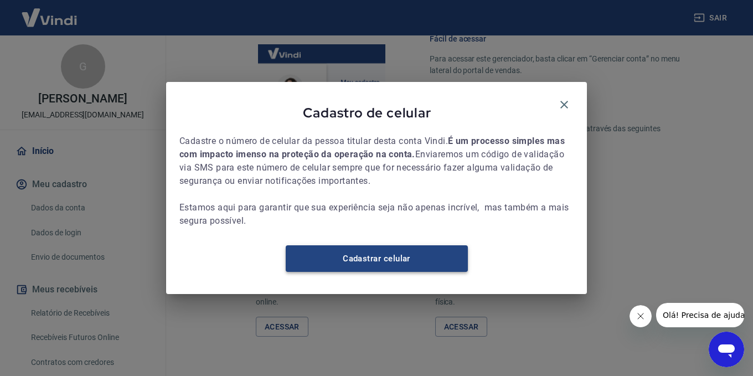
click at [381, 263] on link "Cadastrar celular" at bounding box center [377, 258] width 182 height 27
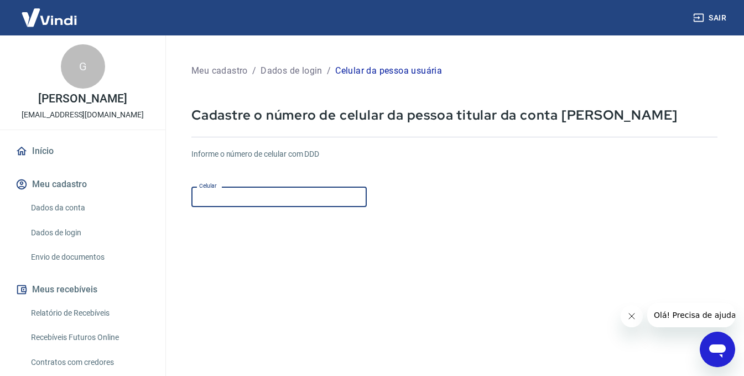
click at [289, 200] on input "Celular" at bounding box center [278, 196] width 175 height 20
type input "[PHONE_NUMBER]"
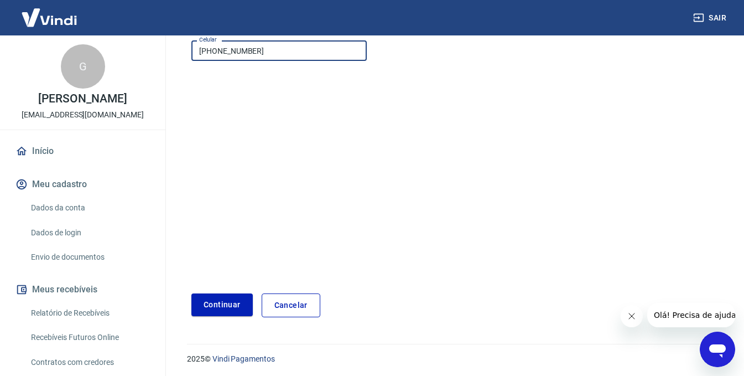
scroll to position [148, 0]
click at [233, 311] on button "Continuar" at bounding box center [221, 302] width 61 height 23
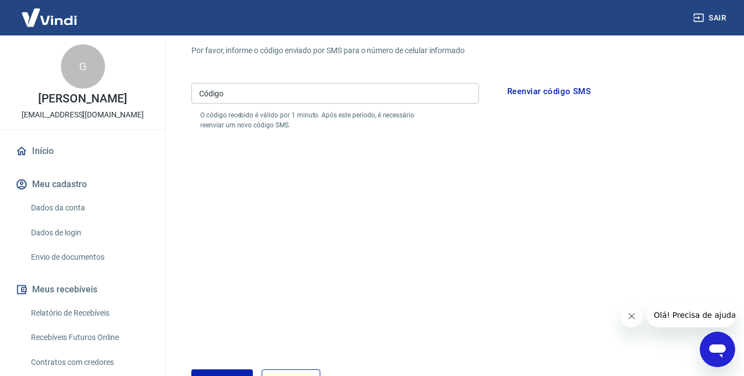
scroll to position [38, 0]
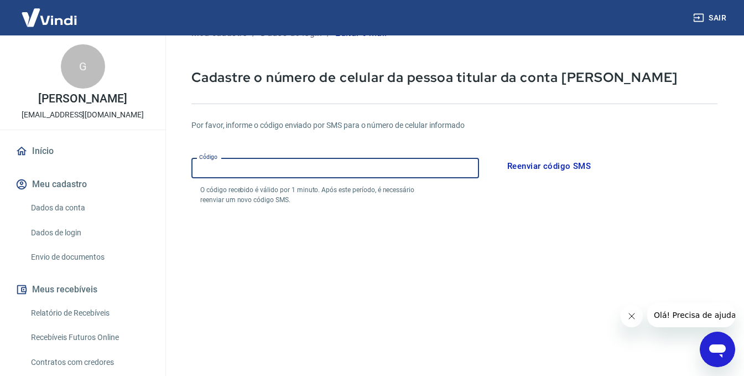
click at [207, 169] on input "Código" at bounding box center [335, 168] width 288 height 20
type input "376033"
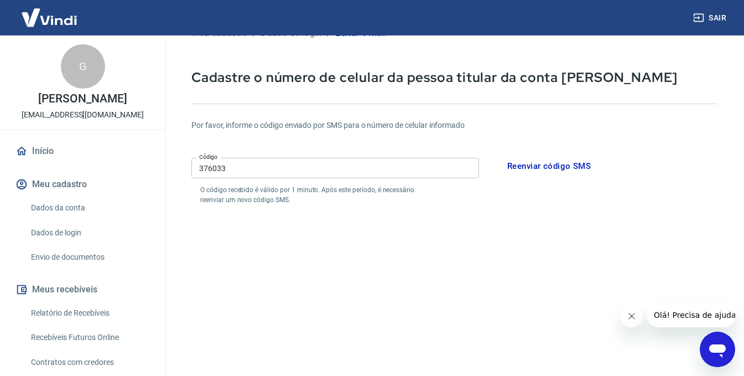
click at [553, 205] on div "Código 376033 Código O código recebido é válido por 1 minuto. Após este período…" at bounding box center [440, 178] width 498 height 51
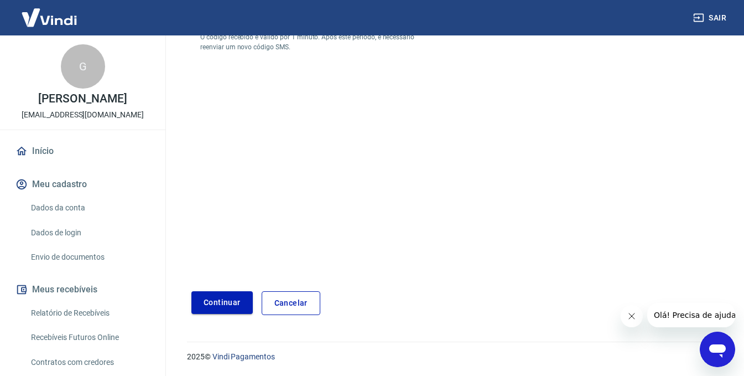
click at [211, 300] on button "Continuar" at bounding box center [221, 302] width 61 height 23
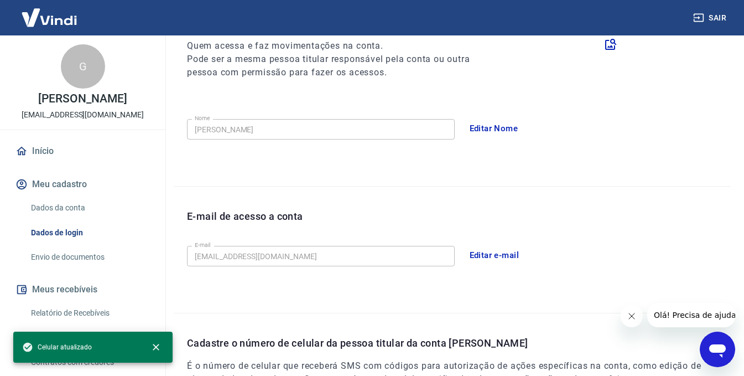
scroll to position [190, 0]
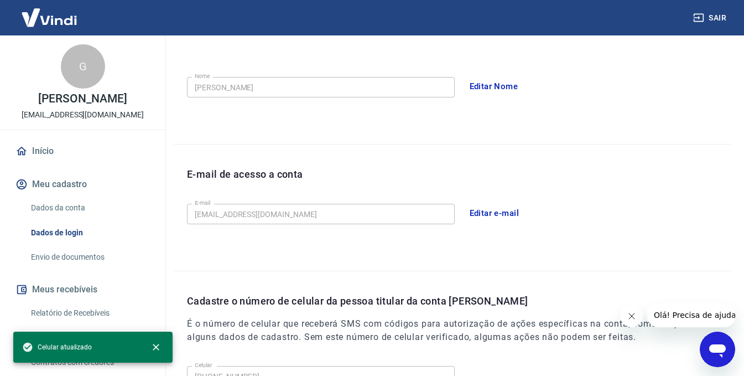
click at [79, 153] on link "Início" at bounding box center [82, 151] width 139 height 24
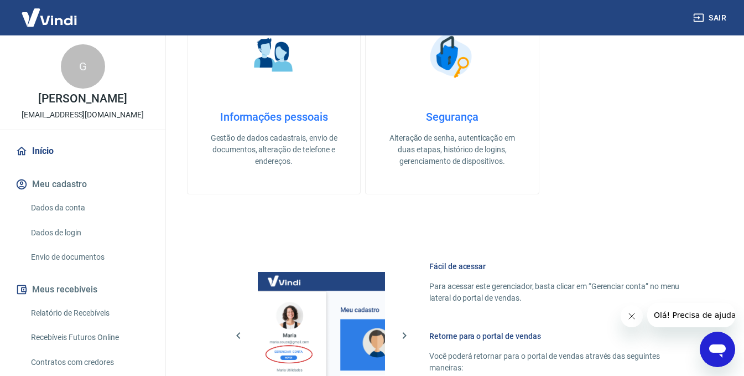
scroll to position [412, 0]
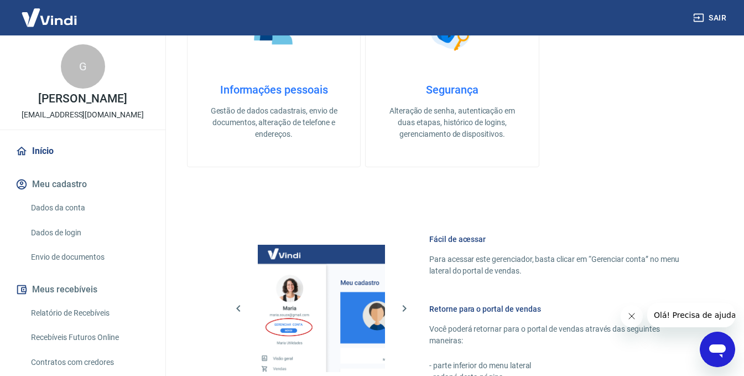
click at [262, 96] on h4 "Informações pessoais" at bounding box center [273, 89] width 137 height 13
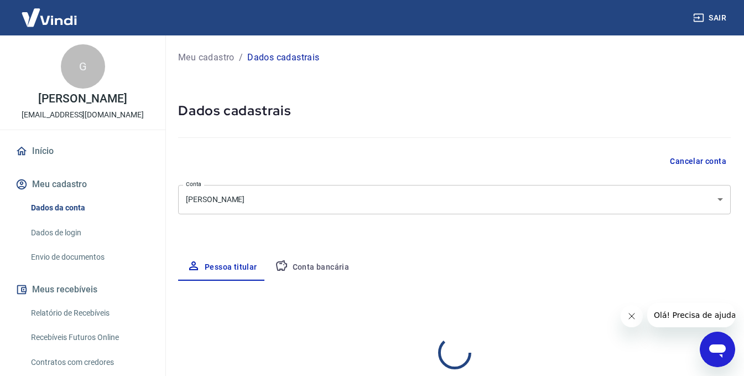
select select "SP"
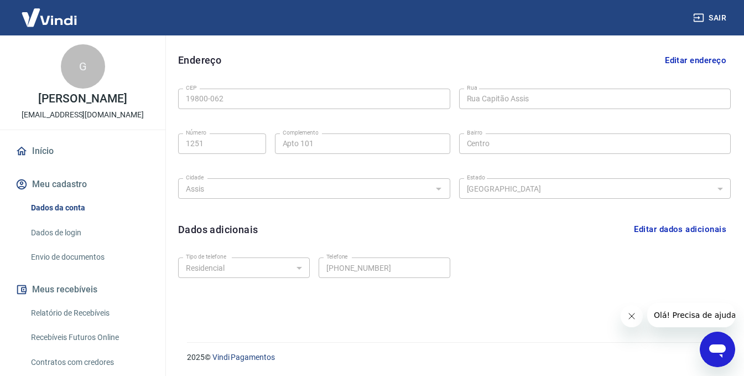
scroll to position [333, 0]
click at [50, 146] on link "Início" at bounding box center [82, 151] width 139 height 24
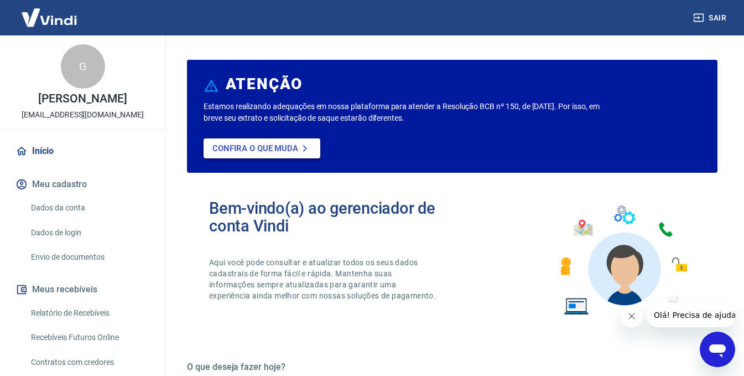
click at [234, 155] on link "Confira o que muda" at bounding box center [262, 148] width 117 height 20
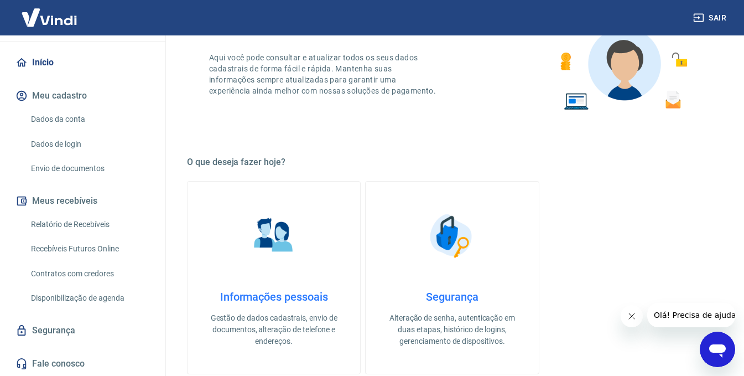
scroll to position [221, 0]
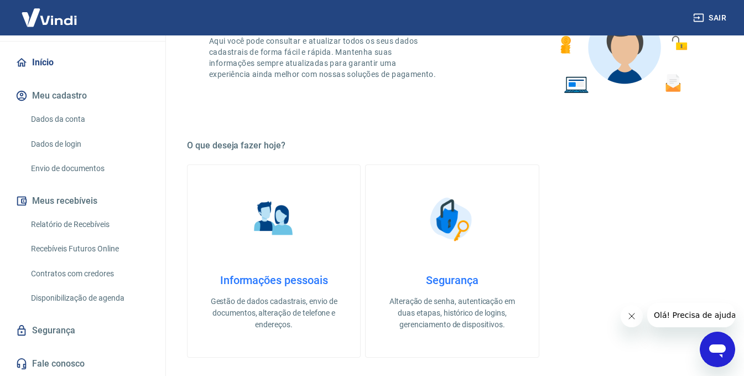
click at [51, 58] on link "Início" at bounding box center [82, 62] width 139 height 24
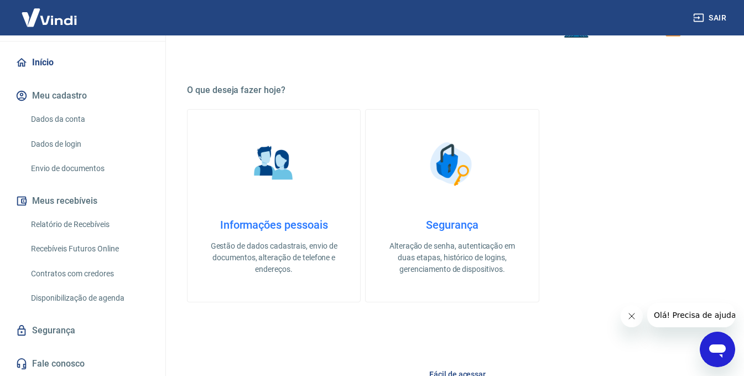
scroll to position [332, 0]
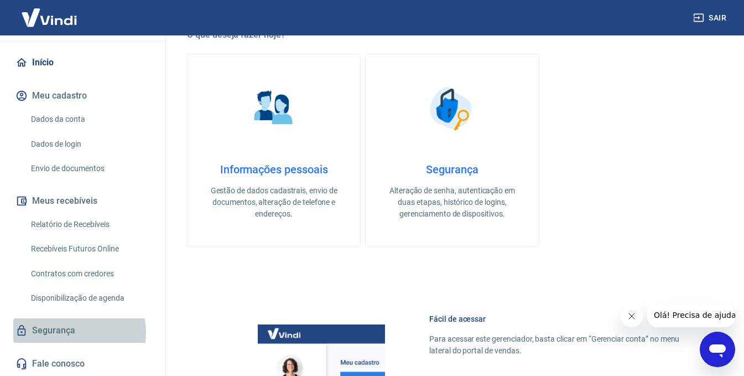
click at [61, 333] on link "Segurança" at bounding box center [82, 330] width 139 height 24
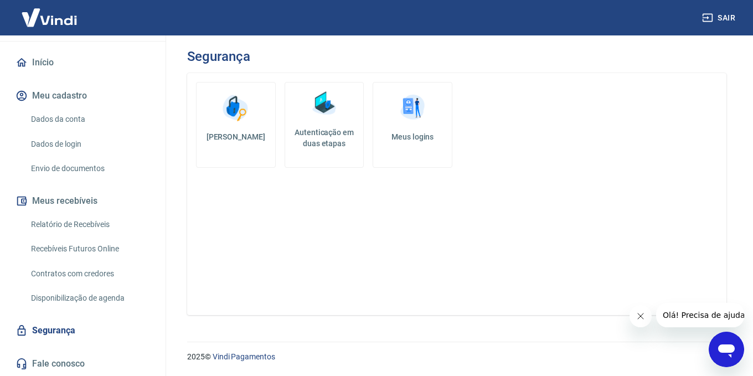
click at [64, 64] on link "Início" at bounding box center [82, 62] width 139 height 24
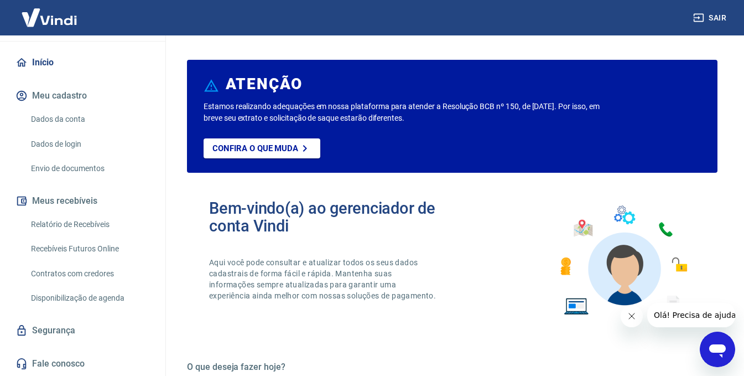
click at [692, 331] on div "Bem-vindo(a) ao gerenciador de conta Vindi Aqui você pode consultar e atualizar…" at bounding box center [452, 260] width 531 height 158
click at [710, 331] on div "Bem-vindo(a) ao gerenciador de conta Vindi Aqui você pode consultar e atualizar…" at bounding box center [452, 260] width 531 height 158
click at [713, 338] on div "Abrir janela de mensagens" at bounding box center [717, 349] width 33 height 33
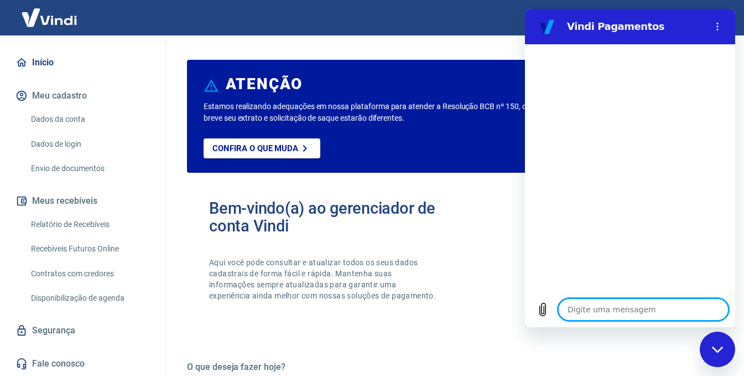
click at [644, 314] on textarea at bounding box center [643, 309] width 170 height 22
type textarea "o"
type textarea "x"
type textarea "ol"
type textarea "x"
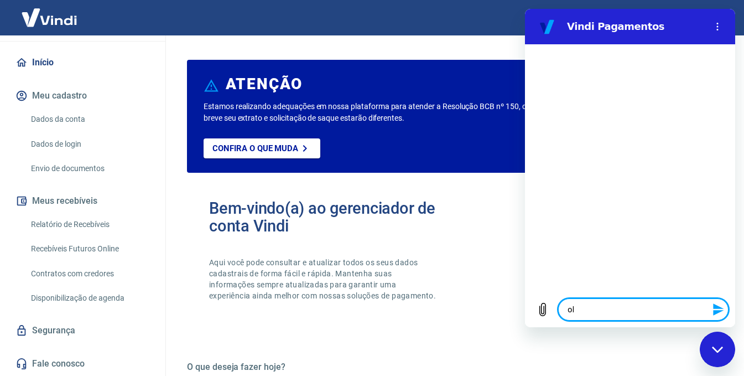
type textarea "olá"
type textarea "x"
type textarea "c"
type textarea "x"
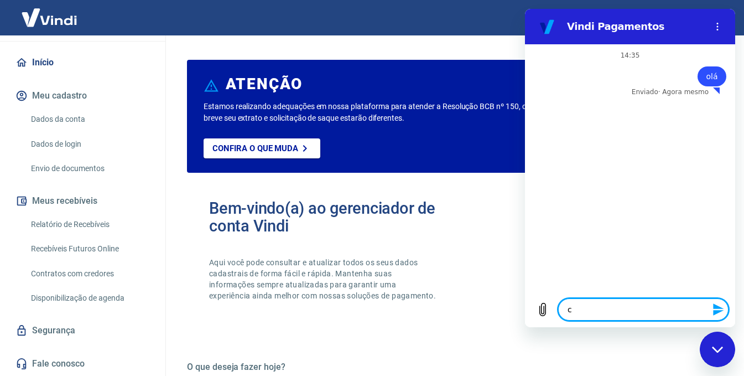
type textarea "cp"
type textarea "x"
type textarea "cpm,"
type textarea "x"
type textarea "cpm"
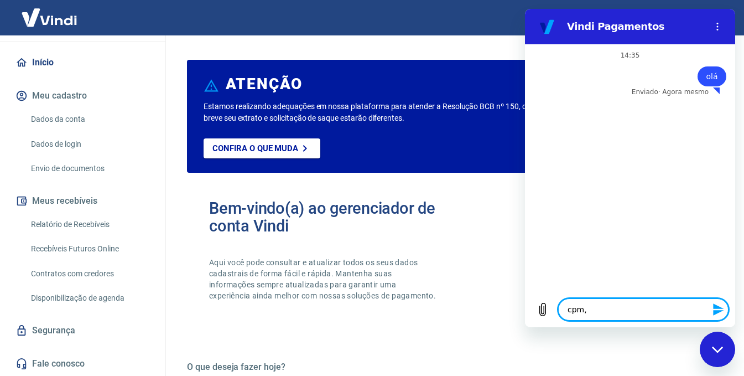
type textarea "x"
type textarea "cp"
type textarea "x"
type textarea "c"
type textarea "x"
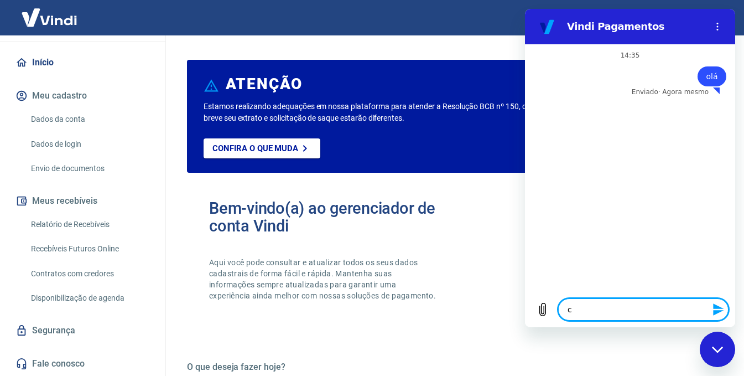
type textarea "cp"
type textarea "x"
type textarea "cp,m"
type textarea "x"
type textarea "cp,"
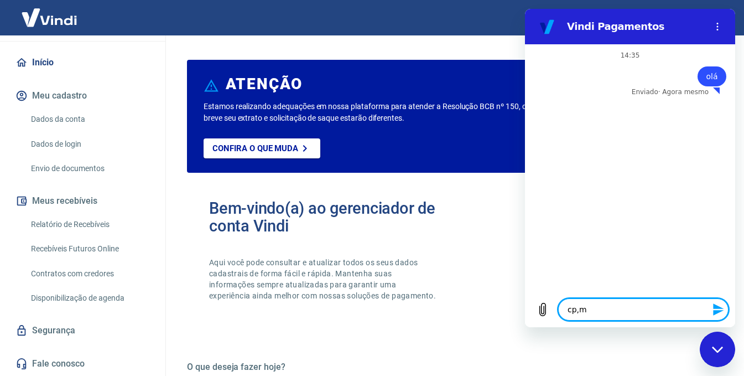
type textarea "x"
type textarea "cp"
type textarea "x"
type textarea "c"
type textarea "x"
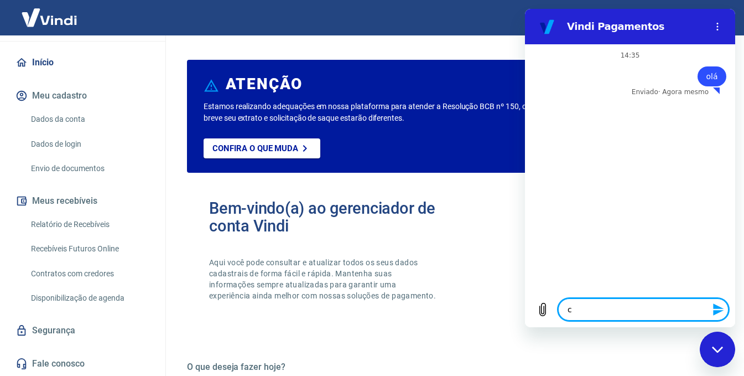
type textarea "co"
type textarea "x"
type textarea "com"
type textarea "x"
type textarea "como"
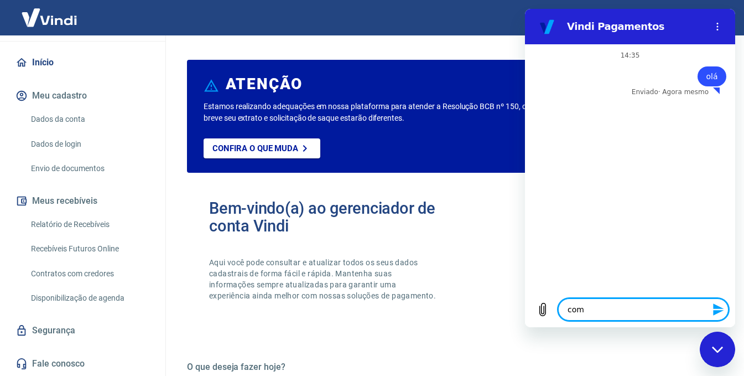
type textarea "x"
type textarea "como"
type textarea "x"
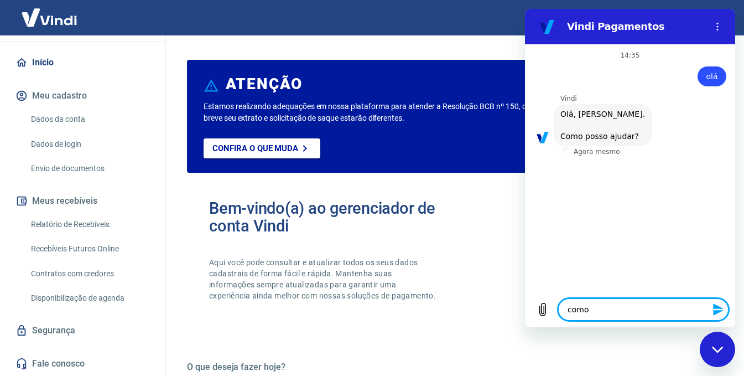
type textarea "como f"
type textarea "x"
type textarea "como fa"
type textarea "x"
type textarea "como faç"
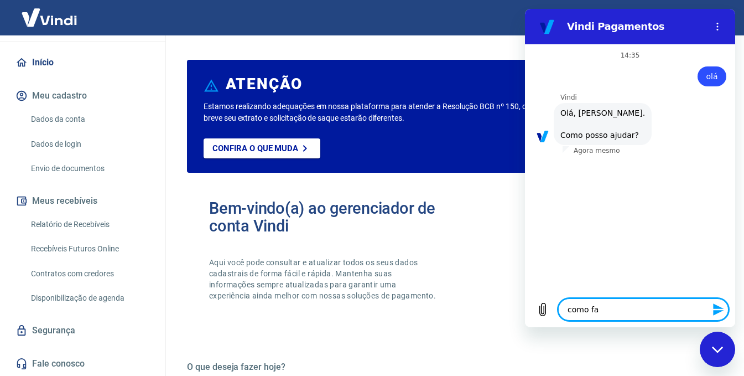
type textarea "x"
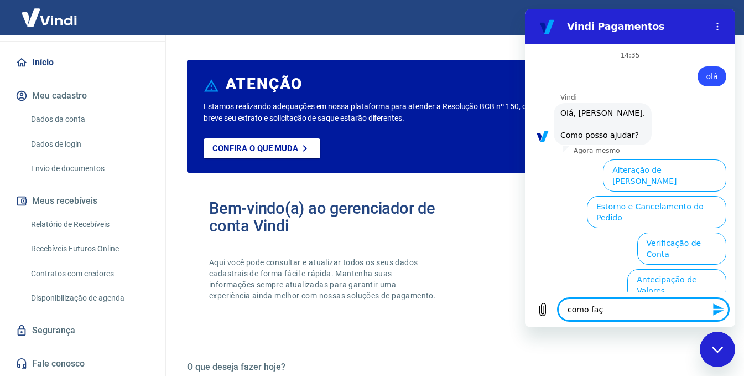
scroll to position [95, 0]
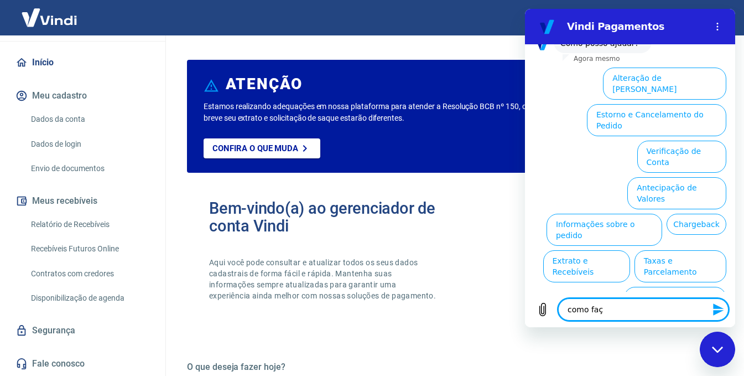
type textarea "como faço"
type textarea "x"
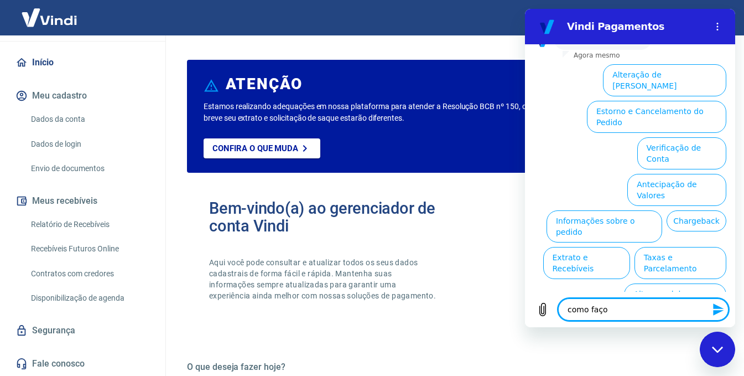
type textarea "como faço"
type textarea "x"
type textarea "como faço a"
type textarea "x"
type textarea "como faço"
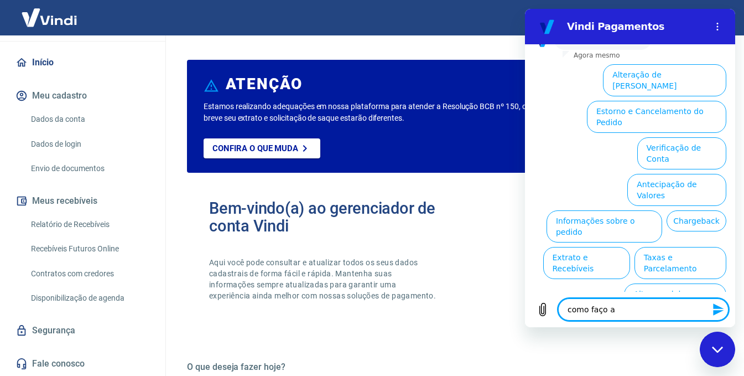
type textarea "x"
type textarea "como faço"
type textarea "x"
type textarea "como faç"
type textarea "x"
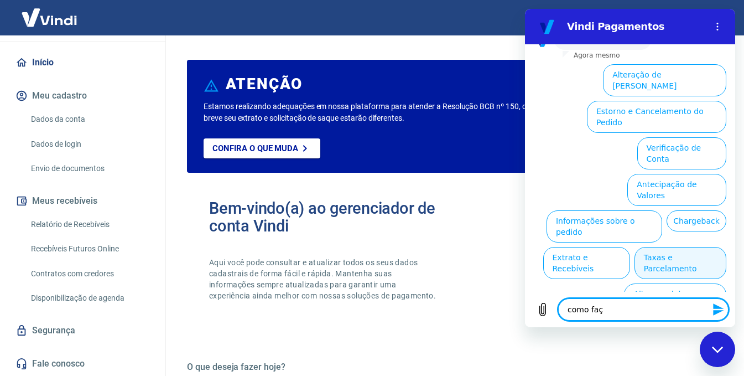
type textarea "como fa"
type textarea "x"
type textarea "como f"
type textarea "x"
type textarea "como"
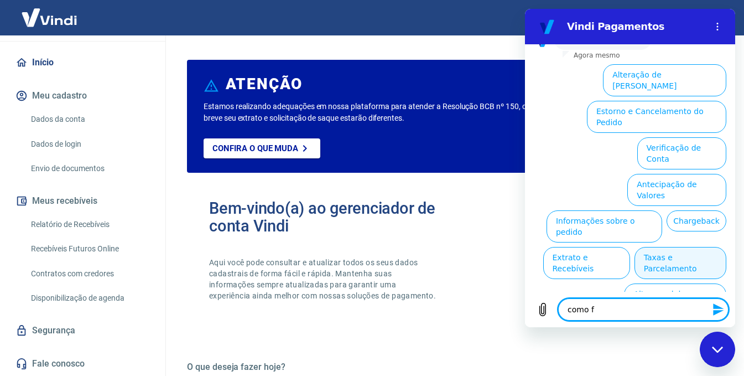
type textarea "x"
type textarea "como"
type textarea "x"
type textarea "com"
type textarea "x"
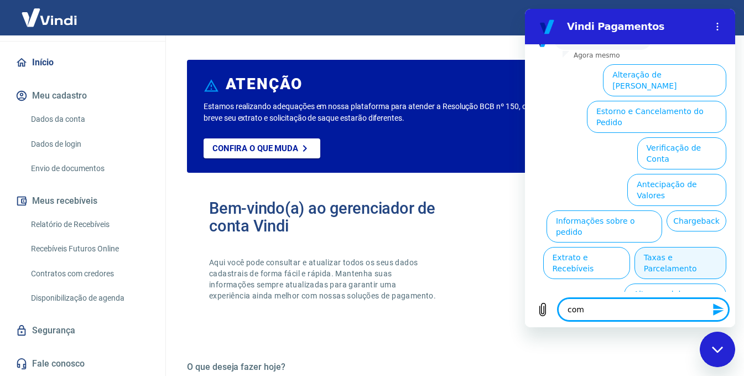
type textarea "co"
type textarea "x"
type textarea "c"
type textarea "x"
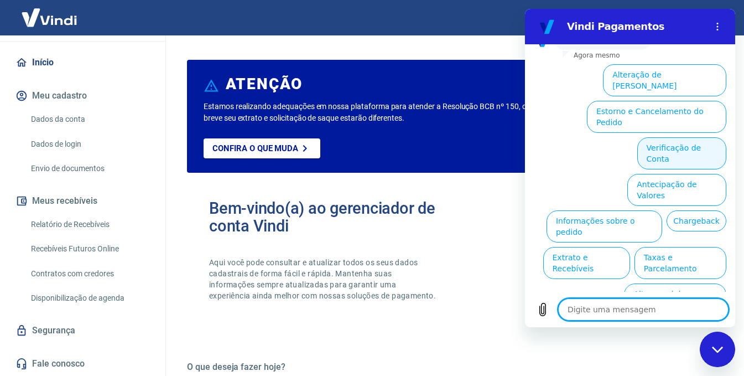
click at [694, 137] on button "Verificação de Conta" at bounding box center [681, 153] width 89 height 32
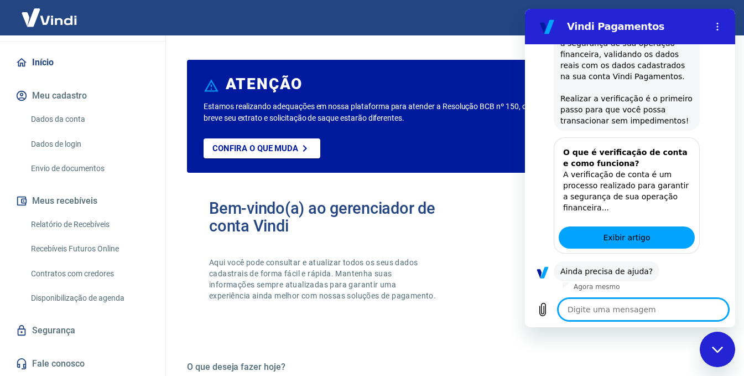
scroll to position [205, 0]
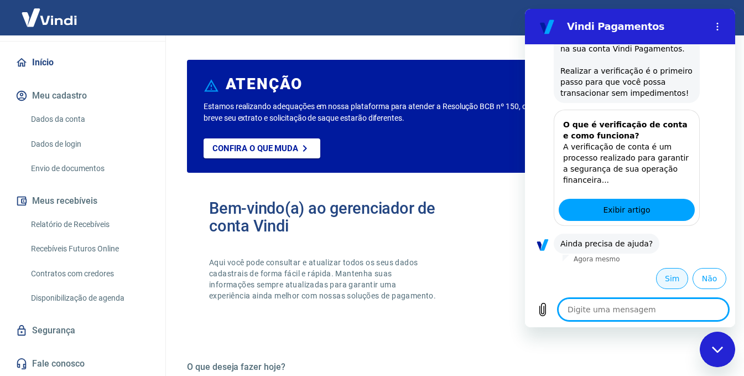
click at [667, 279] on button "Sim" at bounding box center [672, 278] width 32 height 21
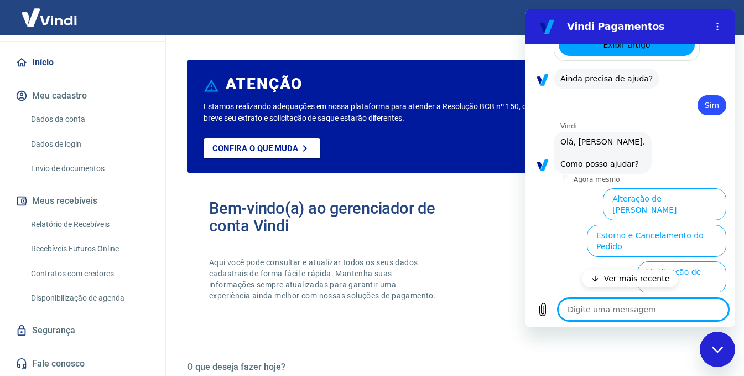
scroll to position [480, 0]
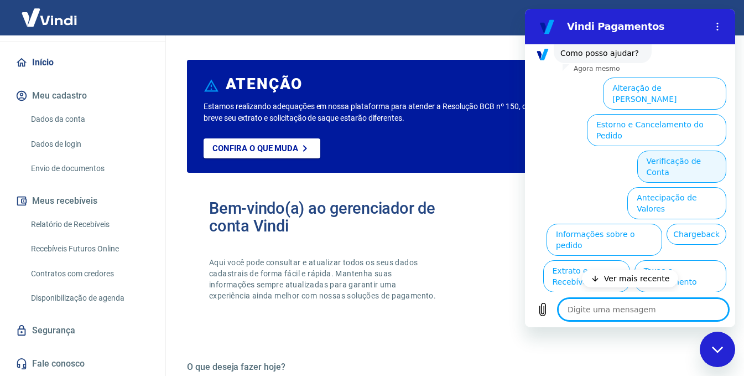
type textarea "x"
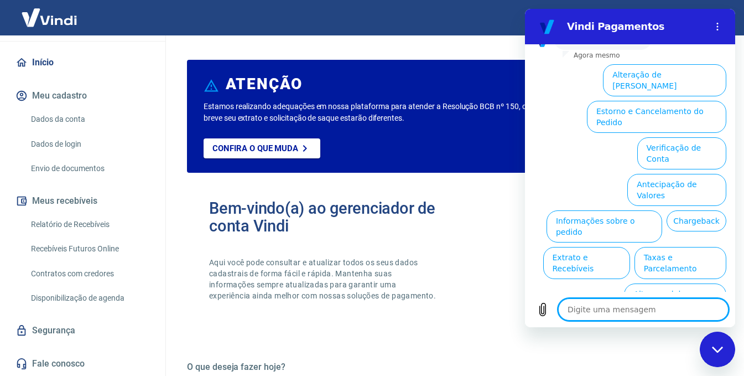
click at [654, 305] on textarea at bounding box center [643, 309] width 170 height 22
type textarea "v"
type textarea "x"
type textarea "ve"
type textarea "x"
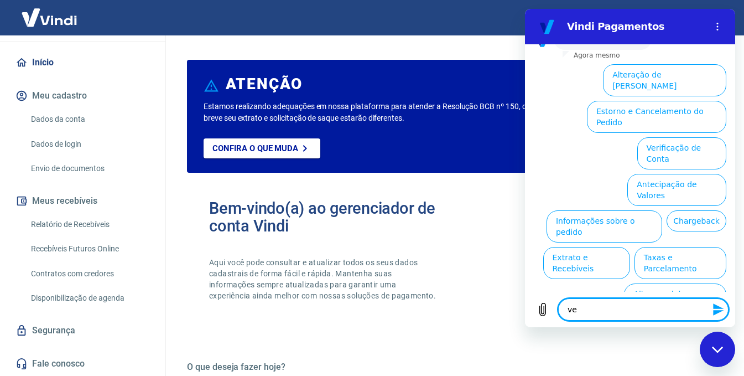
type textarea "ver"
type textarea "x"
type textarea "veri"
type textarea "x"
type textarea "verif"
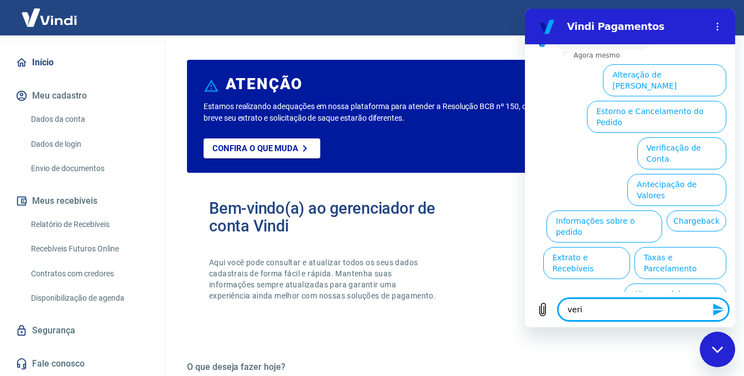
type textarea "x"
type textarea "verifi"
type textarea "x"
type textarea "verific"
type textarea "x"
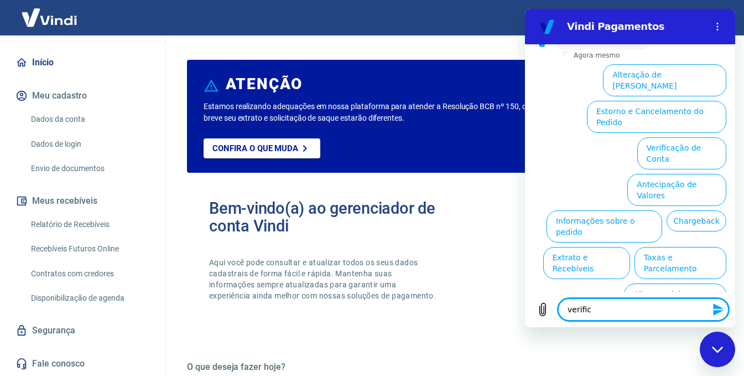
type textarea "verifica"
type textarea "x"
type textarea "verificaç"
type textarea "x"
type textarea "verificaçã"
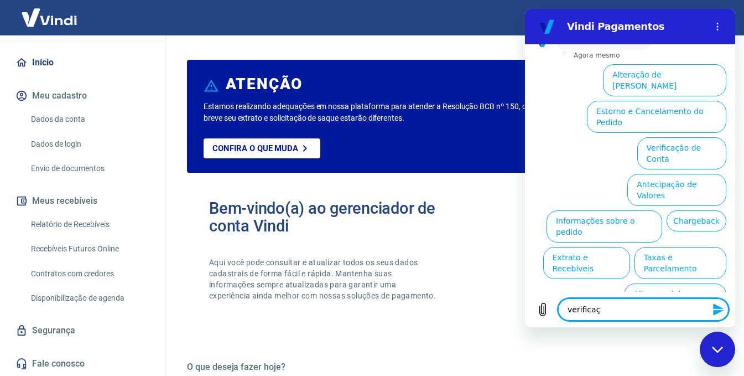
type textarea "x"
type textarea "verificação"
type textarea "x"
type textarea "verificação"
type textarea "x"
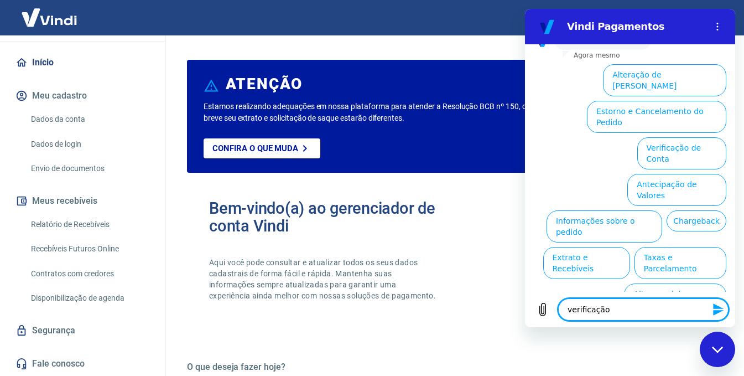
type textarea "verificação d"
type textarea "x"
type textarea "verificação de"
type textarea "x"
type textarea "verificação de"
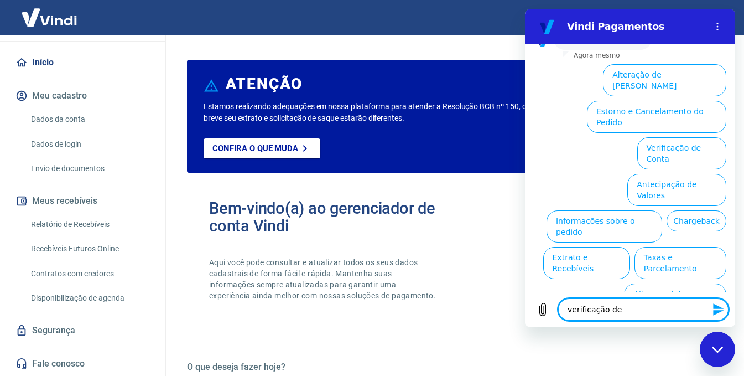
type textarea "x"
type textarea "verificação de d"
type textarea "x"
type textarea "verificação de da"
type textarea "x"
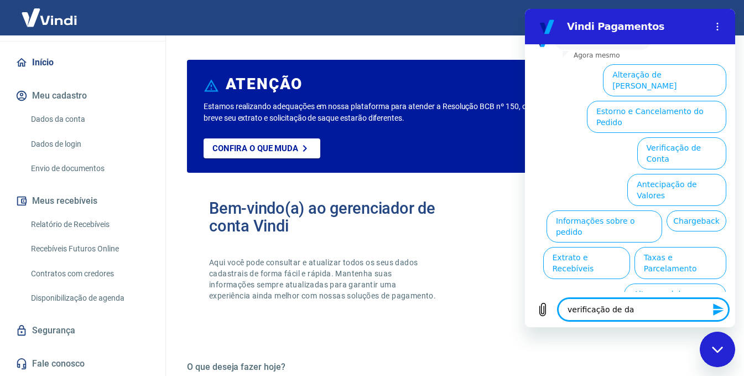
type textarea "verificação de dad"
type textarea "x"
type textarea "verificação de dado"
type textarea "x"
type textarea "verificação de dados"
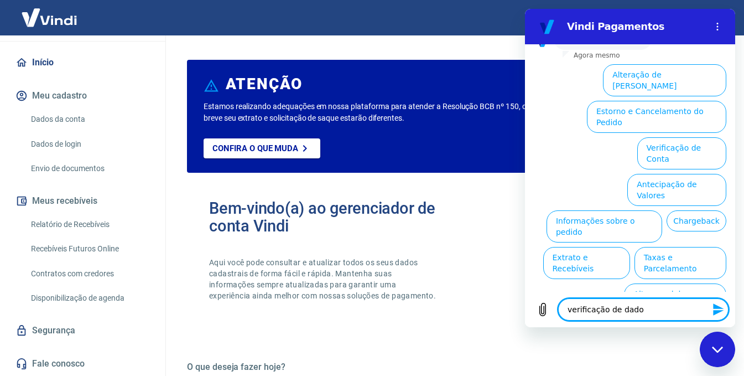
type textarea "x"
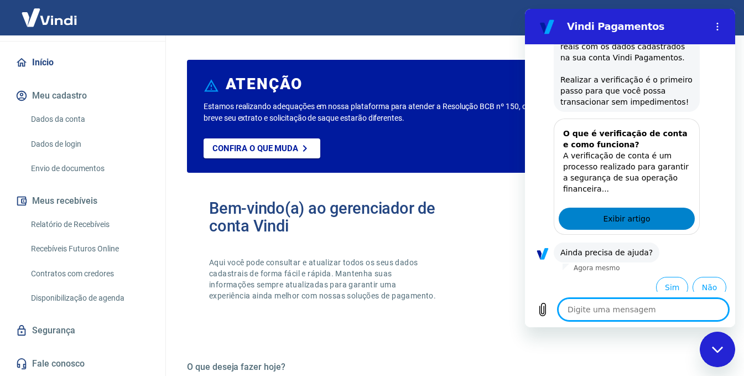
scroll to position [603, 0]
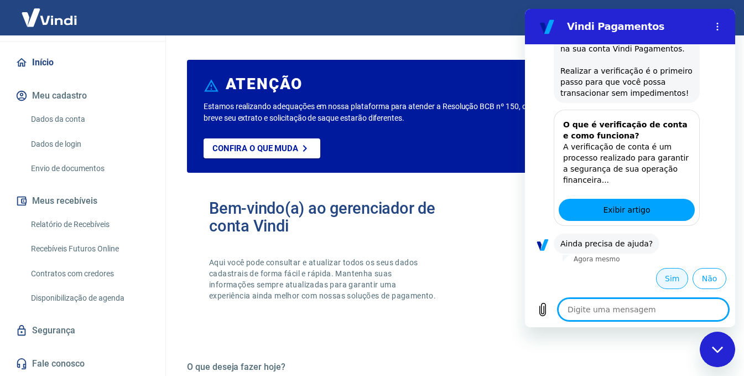
click at [663, 274] on button "Sim" at bounding box center [672, 278] width 32 height 21
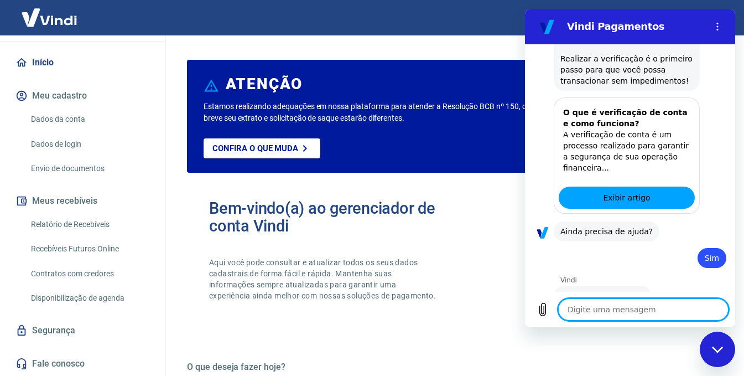
type textarea "x"
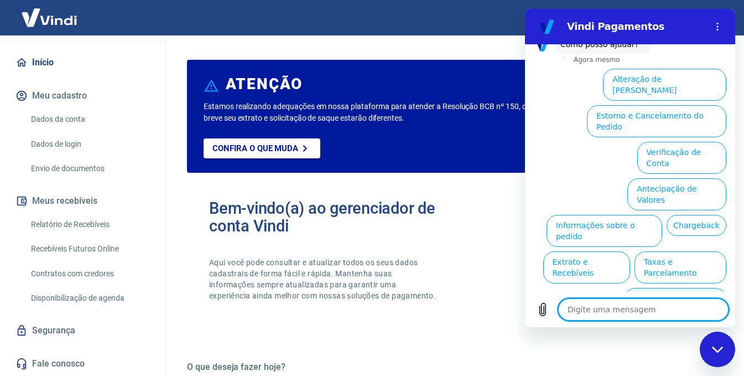
scroll to position [892, 0]
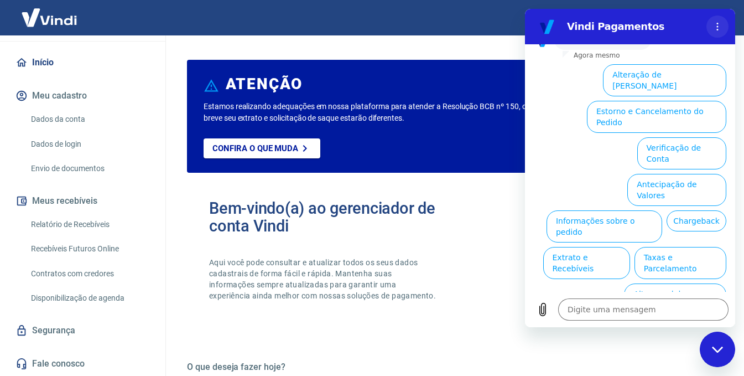
click at [720, 27] on icon "Menu de opções" at bounding box center [717, 26] width 9 height 9
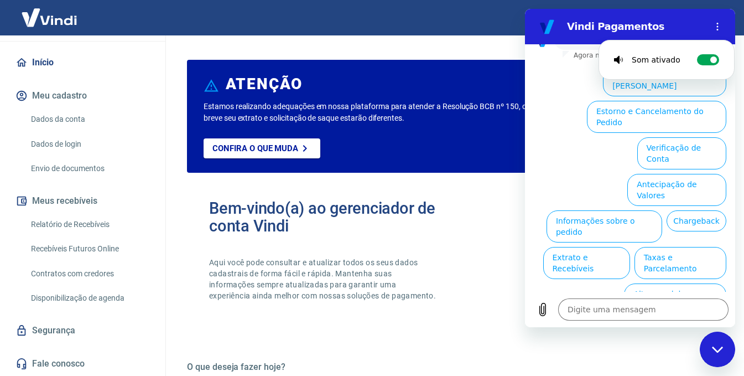
drag, startPoint x: 720, startPoint y: 27, endPoint x: 718, endPoint y: 42, distance: 14.6
click at [721, 27] on icon "Menu de opções" at bounding box center [717, 26] width 9 height 9
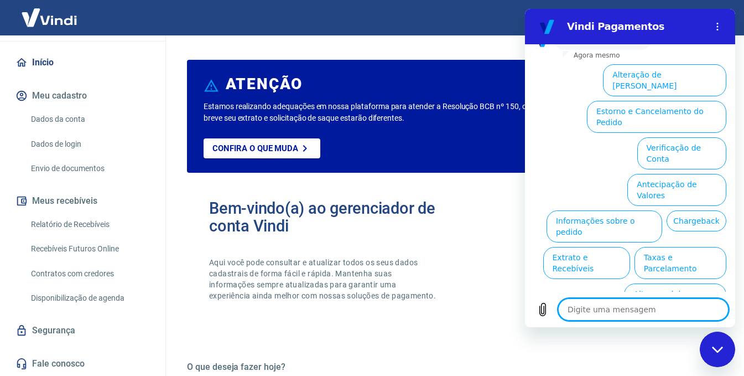
click at [663, 305] on textarea at bounding box center [643, 309] width 170 height 22
type textarea "f"
type textarea "x"
type textarea "fa"
type textarea "x"
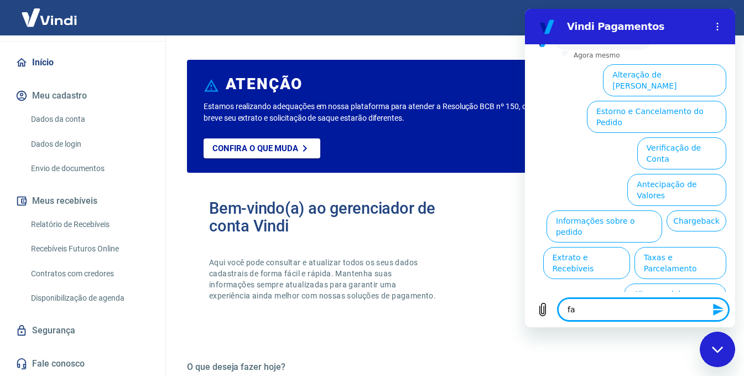
type textarea "fal"
type textarea "x"
type textarea "fala"
type textarea "x"
type textarea "falar"
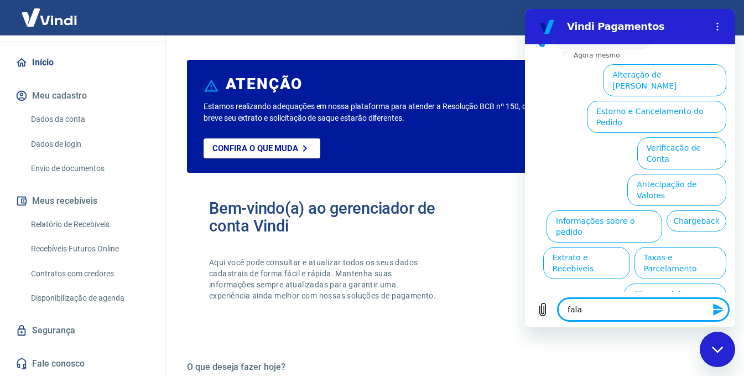
type textarea "x"
type textarea "falar"
type textarea "x"
type textarea "falar c"
type textarea "x"
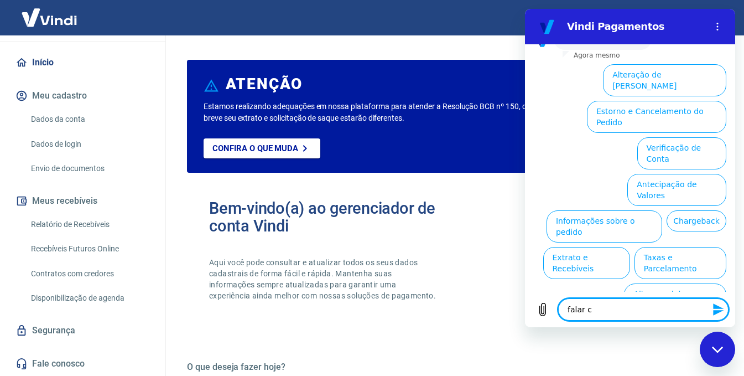
type textarea "falar co"
type textarea "x"
type textarea "falar com"
type textarea "x"
type textarea "falar com"
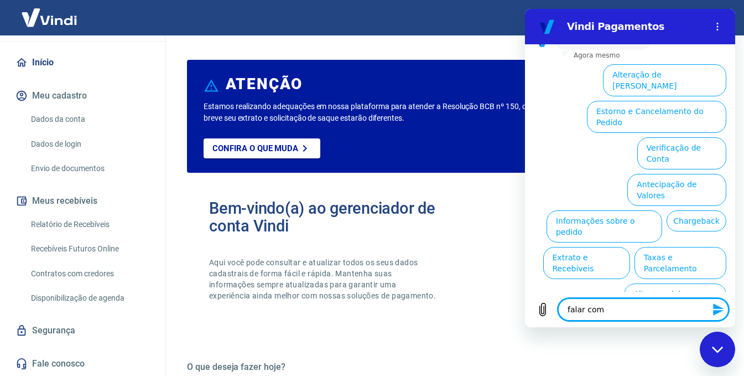
type textarea "x"
type textarea "falar com p"
type textarea "x"
type textarea "falar com pa"
type textarea "x"
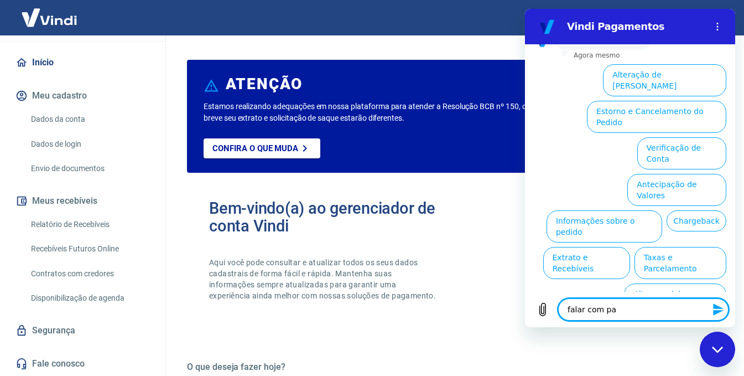
type textarea "falar com par"
type textarea "x"
type textarea "falar com pare"
type textarea "x"
type textarea "falar com parec"
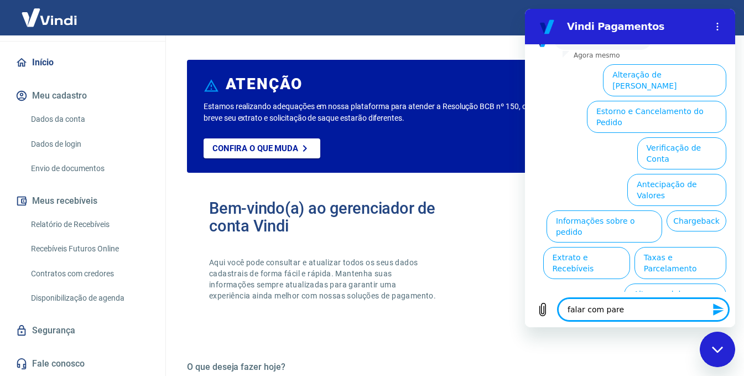
type textarea "x"
type textarea "falar com pareci"
type textarea "x"
type textarea "falar com parecie"
type textarea "x"
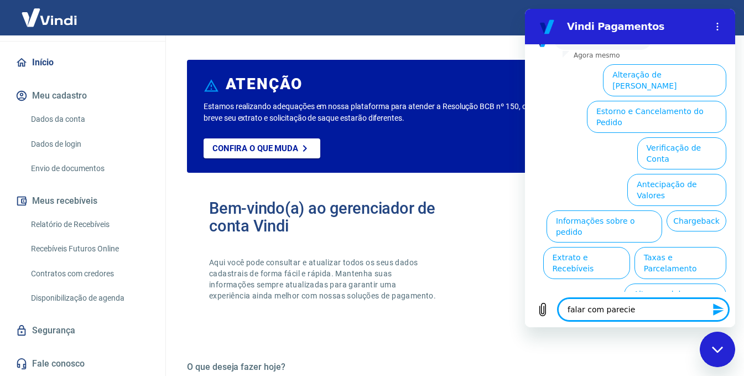
type textarea "falar com parecier"
type textarea "x"
type textarea "falar com pareciero"
type textarea "x"
type textarea "falar com pareciero"
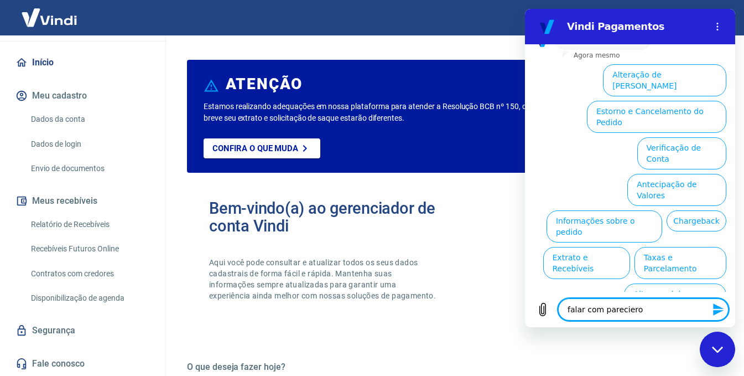
type textarea "x"
type textarea "falar com pareciero t"
type textarea "x"
type textarea "falar com pareciero"
type textarea "x"
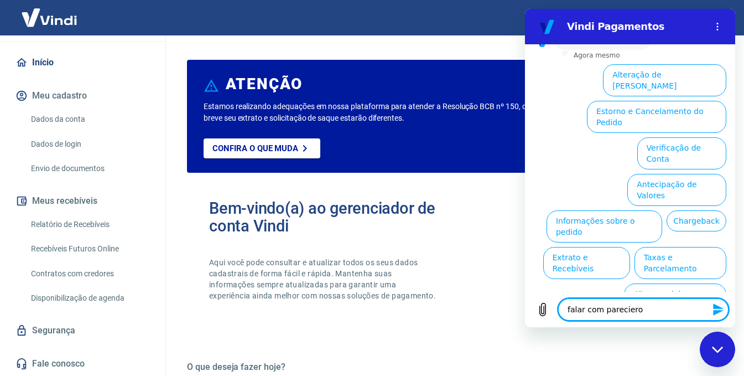
type textarea "falar com pareciero"
type textarea "x"
type textarea "falar com parecier"
type textarea "x"
type textarea "falar com parecie"
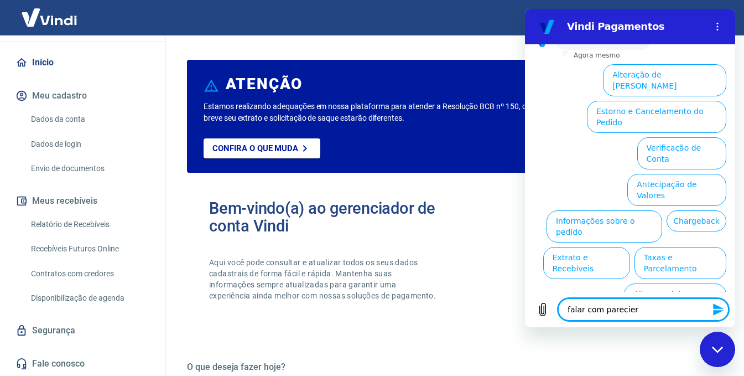
type textarea "x"
type textarea "falar com pareci"
type textarea "x"
type textarea "falar com parec"
type textarea "x"
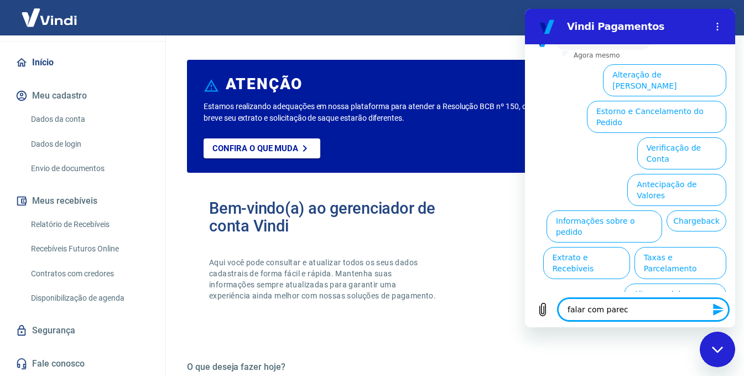
type textarea "falar com pare"
type textarea "x"
type textarea "falar com par"
type textarea "x"
type textarea "falar com pa"
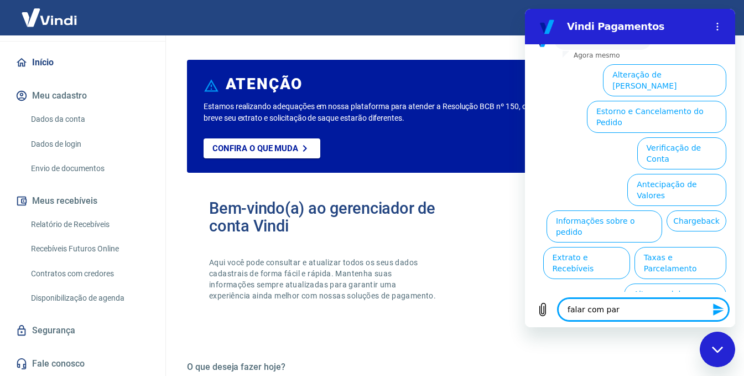
type textarea "x"
type textarea "falar com p"
type textarea "x"
type textarea "falar com"
type textarea "x"
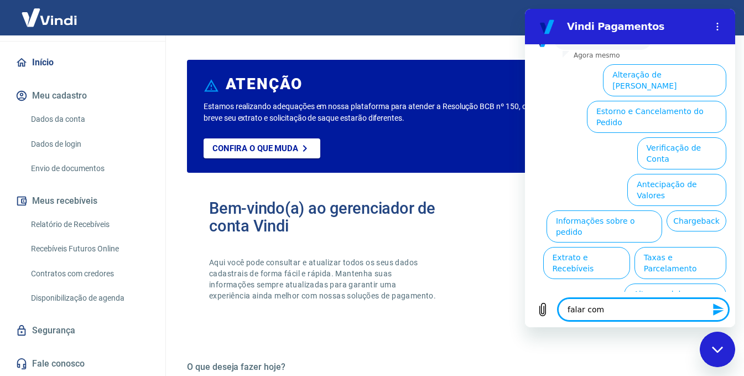
type textarea "falar com s"
type textarea "x"
type textarea "falar com su"
type textarea "x"
type textarea "falar com sup"
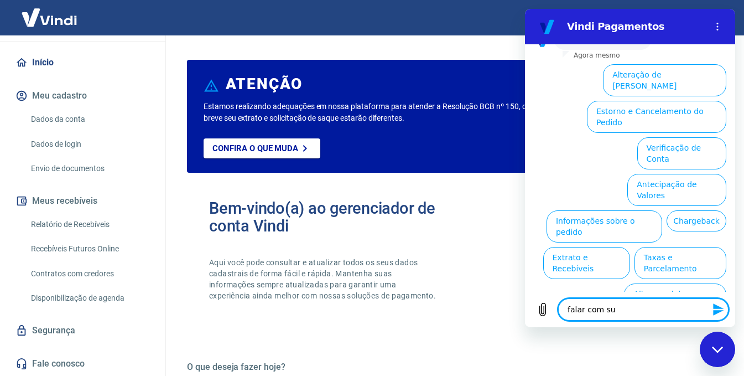
type textarea "x"
type textarea "falar com supo"
type textarea "x"
type textarea "falar com supor"
type textarea "x"
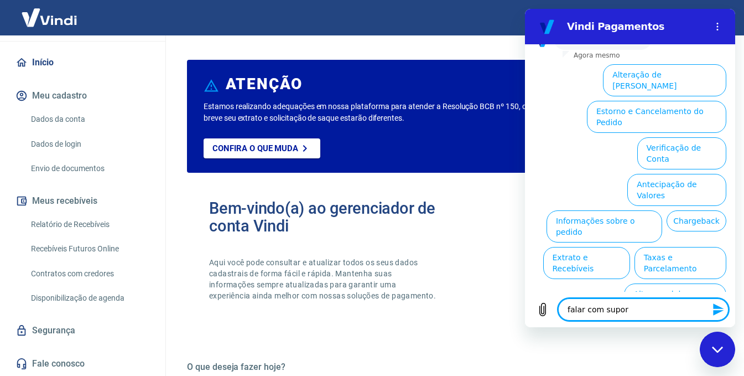
type textarea "falar com suport"
type textarea "x"
type textarea "falar com suporte"
type textarea "x"
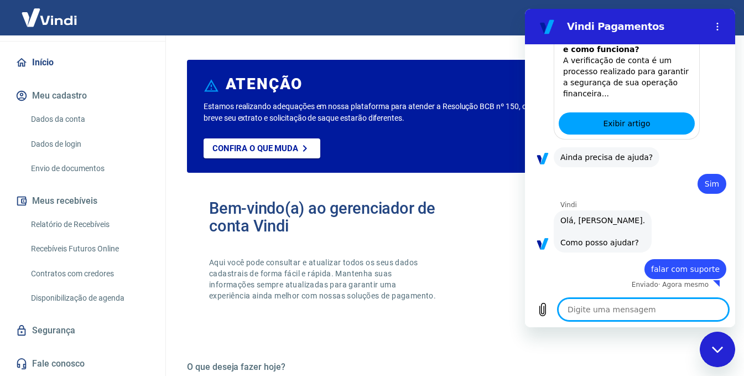
type textarea "x"
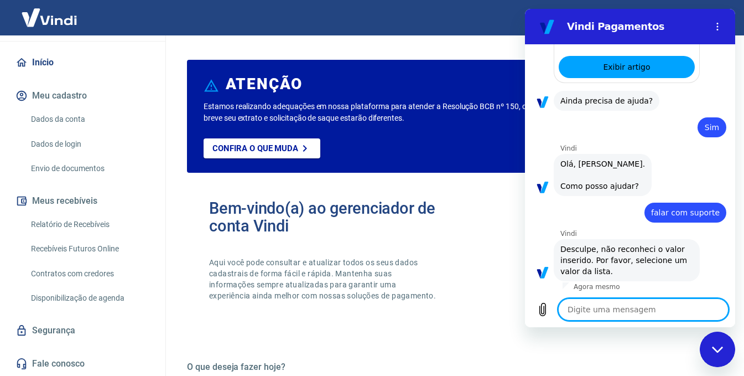
scroll to position [748, 0]
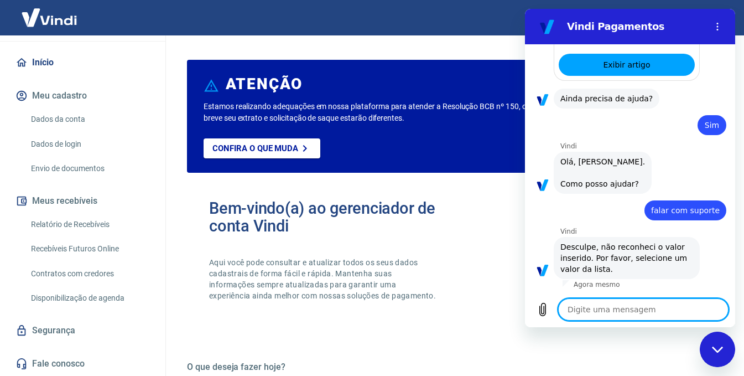
type textarea "e"
type textarea "x"
type textarea "es"
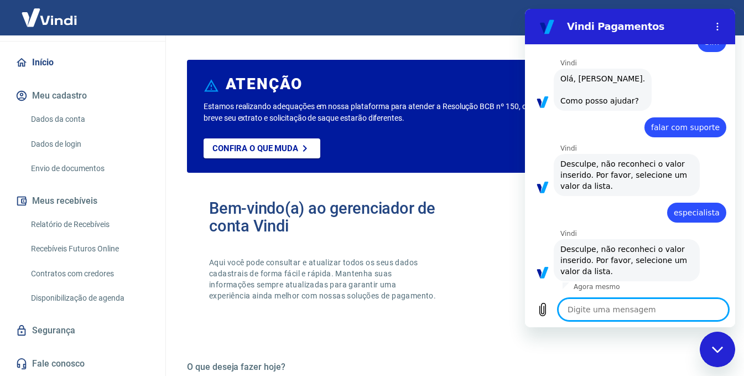
scroll to position [833, 0]
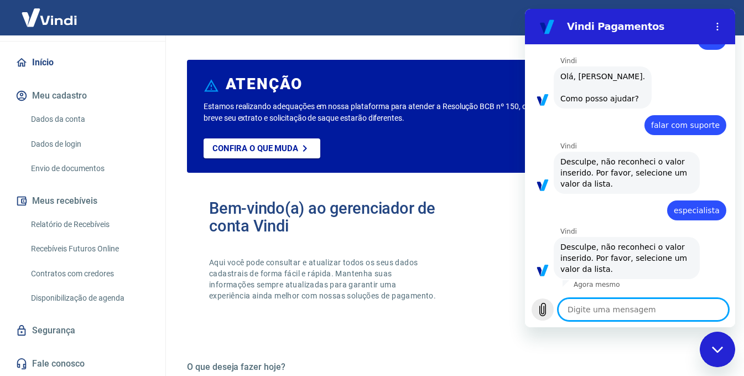
click at [541, 306] on icon "Carregar arquivo" at bounding box center [542, 309] width 13 height 13
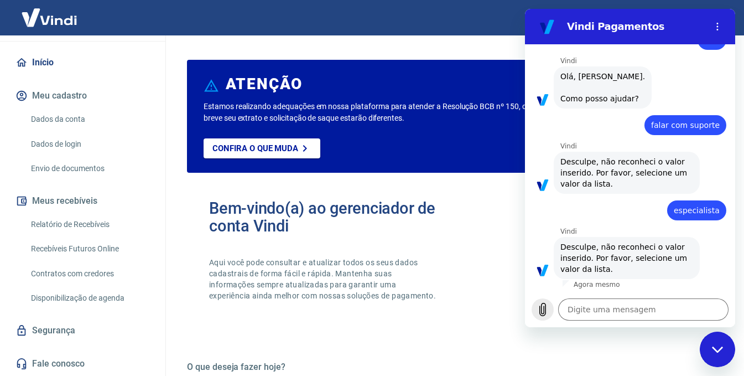
click at [544, 315] on icon "Carregar arquivo" at bounding box center [543, 309] width 6 height 13
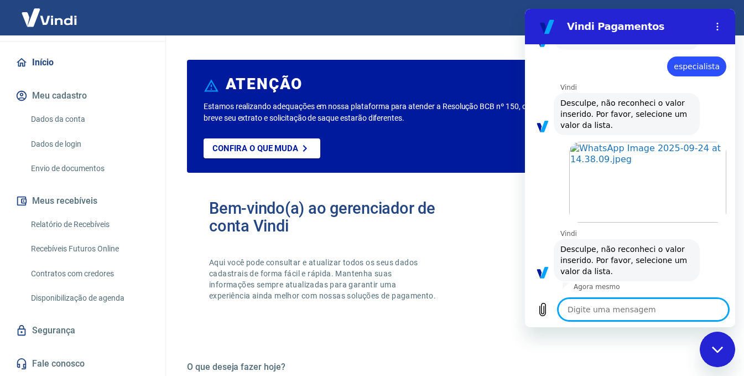
scroll to position [979, 0]
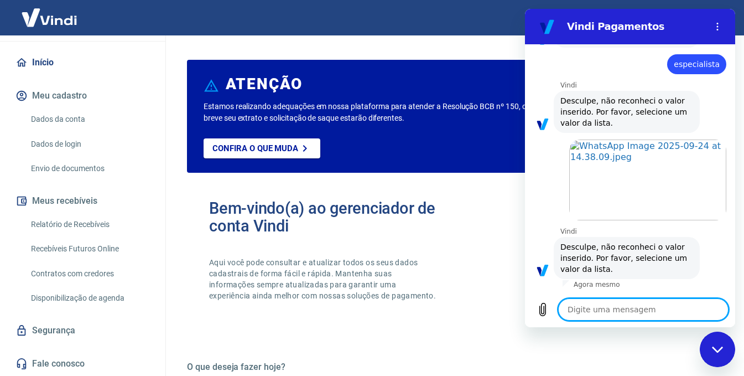
click at [642, 312] on textarea at bounding box center [643, 309] width 170 height 22
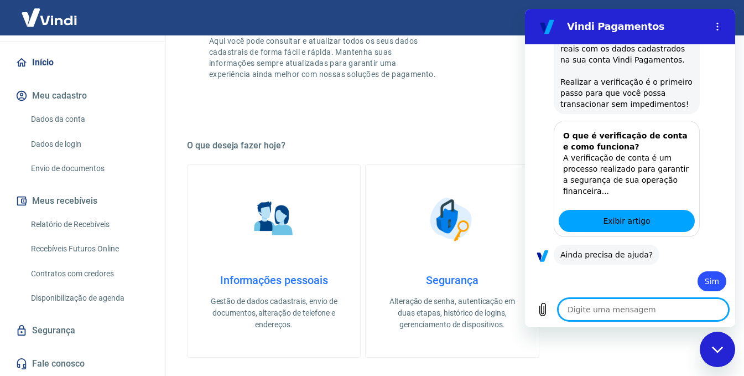
scroll to position [498, 0]
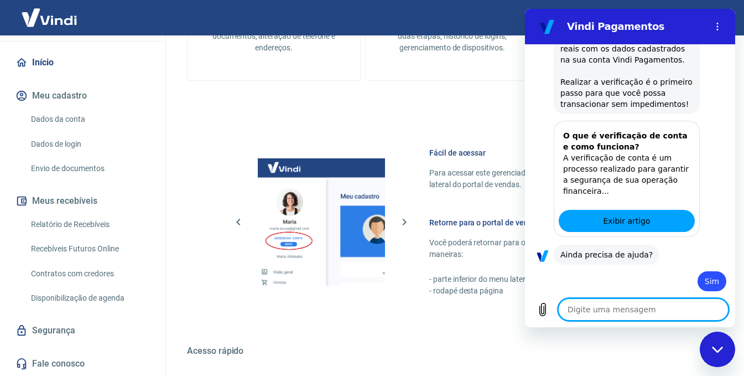
click at [720, 346] on icon "Fechar janela de mensagens" at bounding box center [718, 349] width 12 height 7
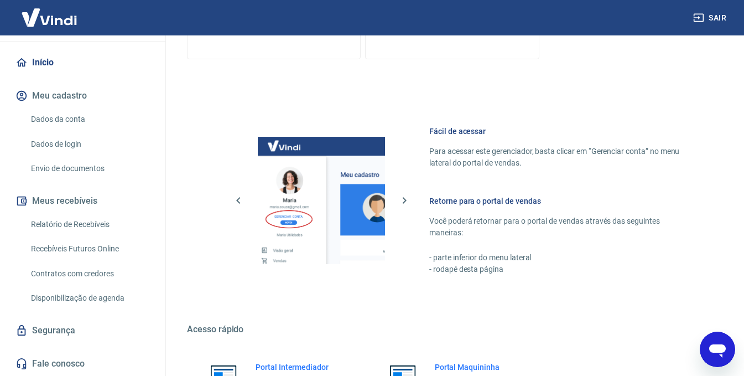
scroll to position [647, 0]
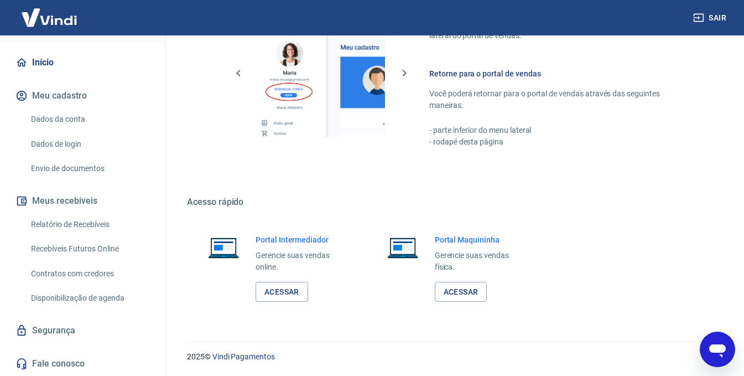
click at [58, 72] on link "Início" at bounding box center [82, 62] width 139 height 24
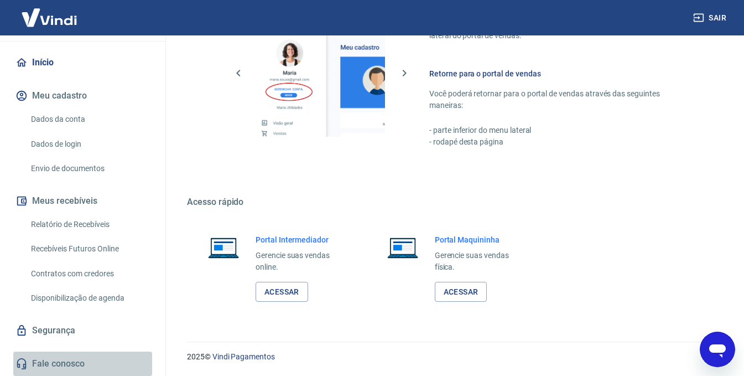
click at [100, 355] on link "Fale conosco" at bounding box center [82, 363] width 139 height 24
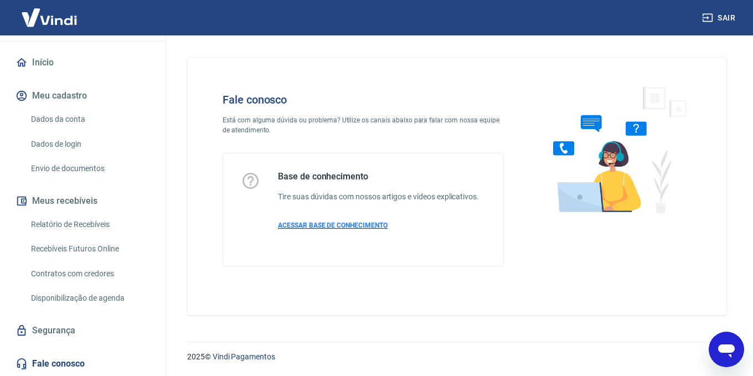
click at [344, 226] on span "ACESSAR BASE DE CONHECIMENTO" at bounding box center [333, 225] width 110 height 8
